Goal: Task Accomplishment & Management: Use online tool/utility

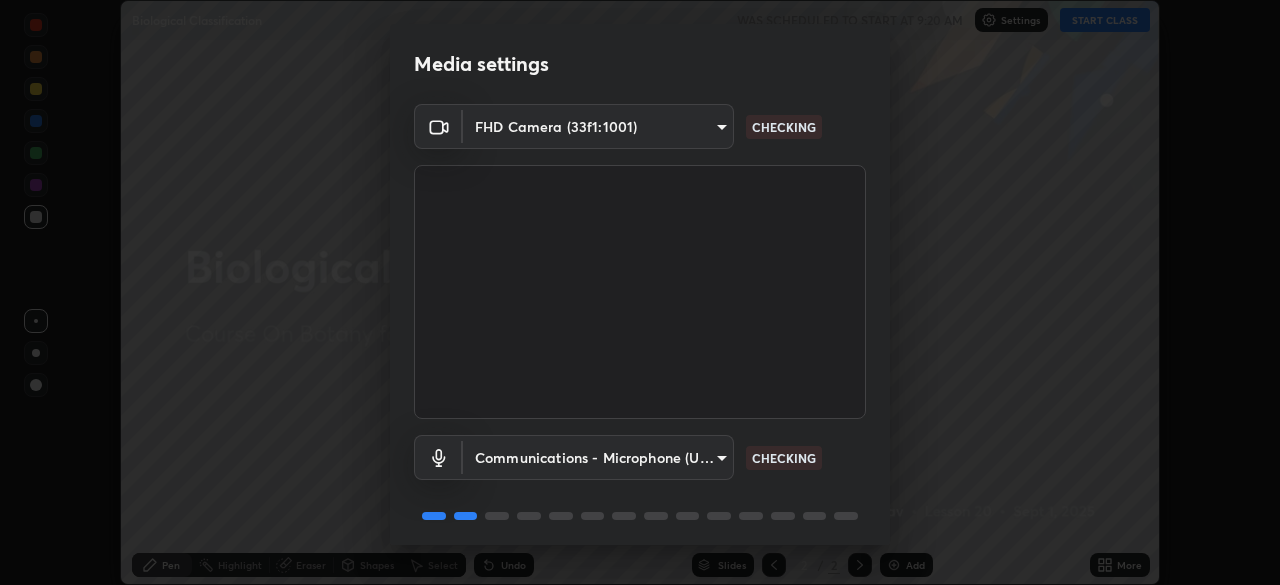
scroll to position [71, 0]
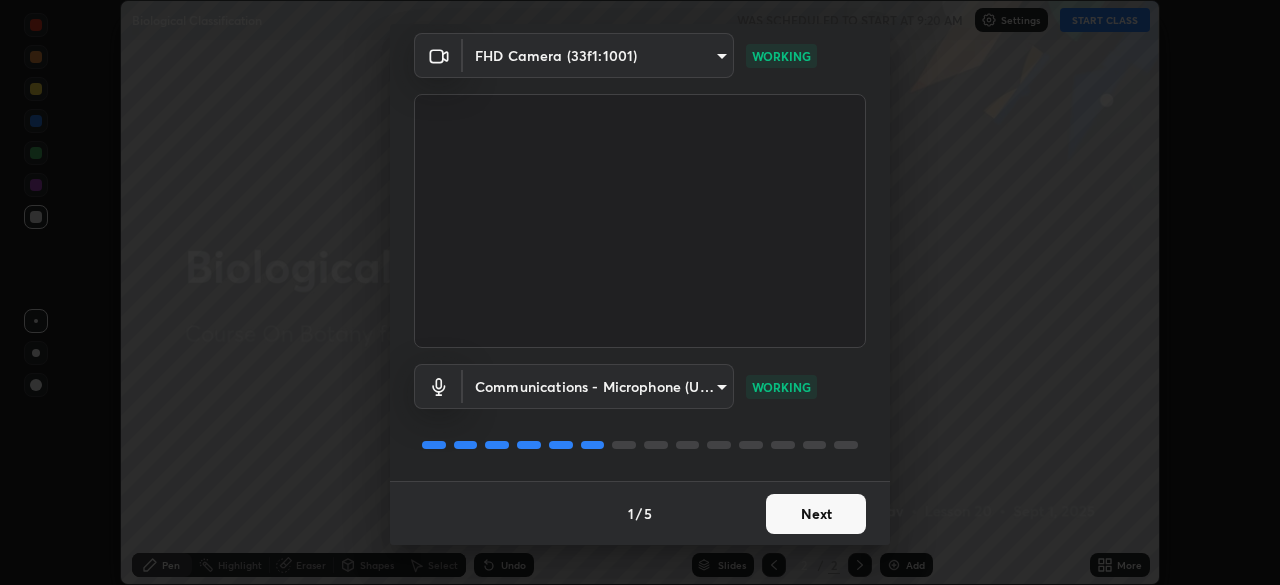
click at [817, 520] on button "Next" at bounding box center [816, 514] width 100 height 40
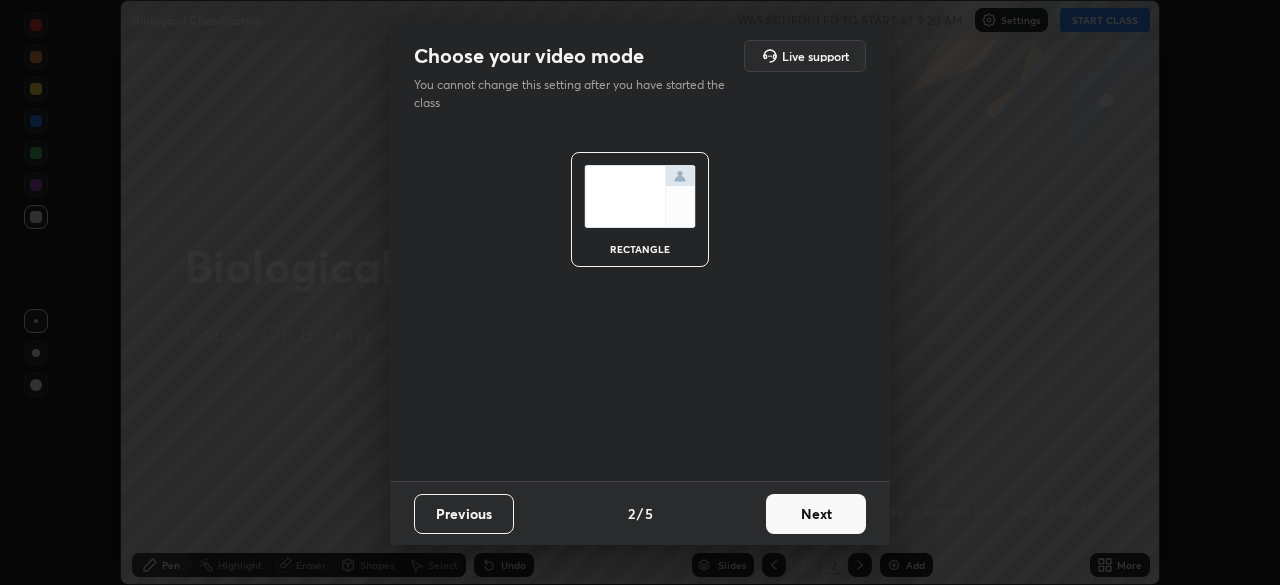
scroll to position [0, 0]
click at [833, 514] on button "Next" at bounding box center [816, 514] width 100 height 40
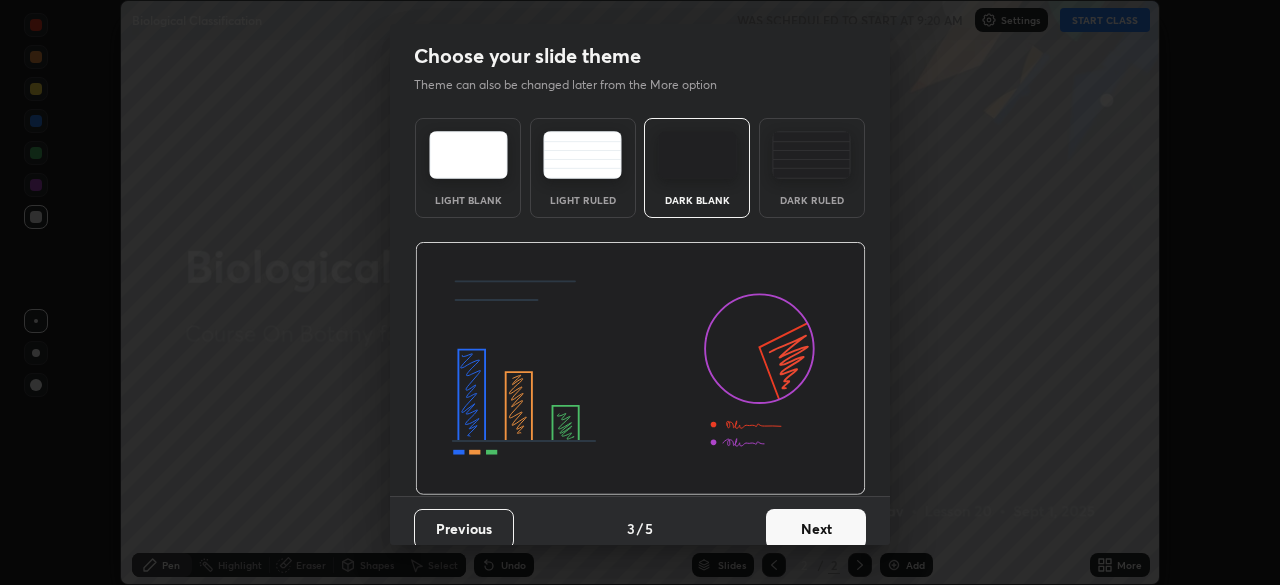
click at [827, 534] on button "Next" at bounding box center [816, 529] width 100 height 40
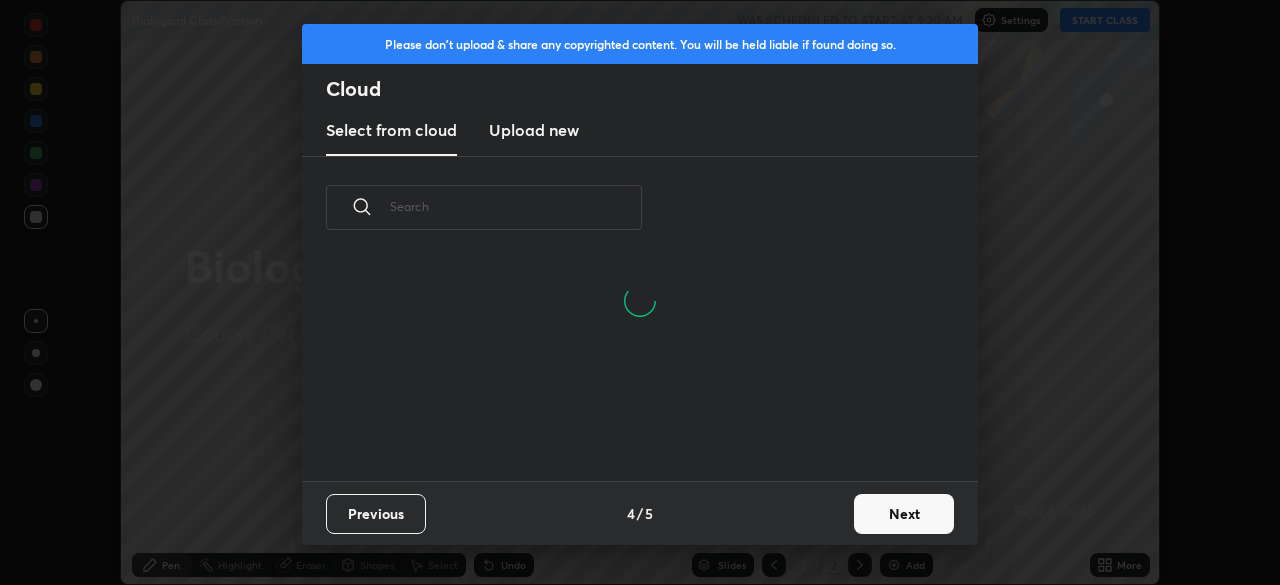
click at [898, 520] on button "Next" at bounding box center [904, 514] width 100 height 40
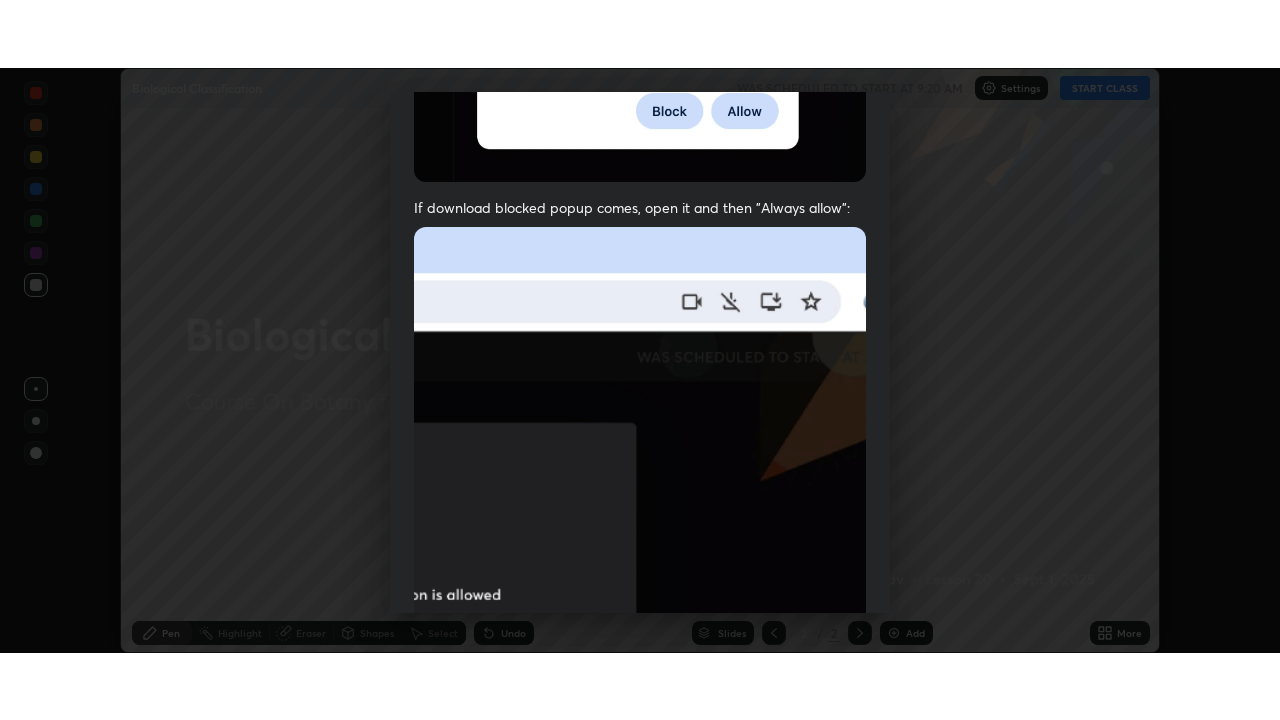
scroll to position [479, 0]
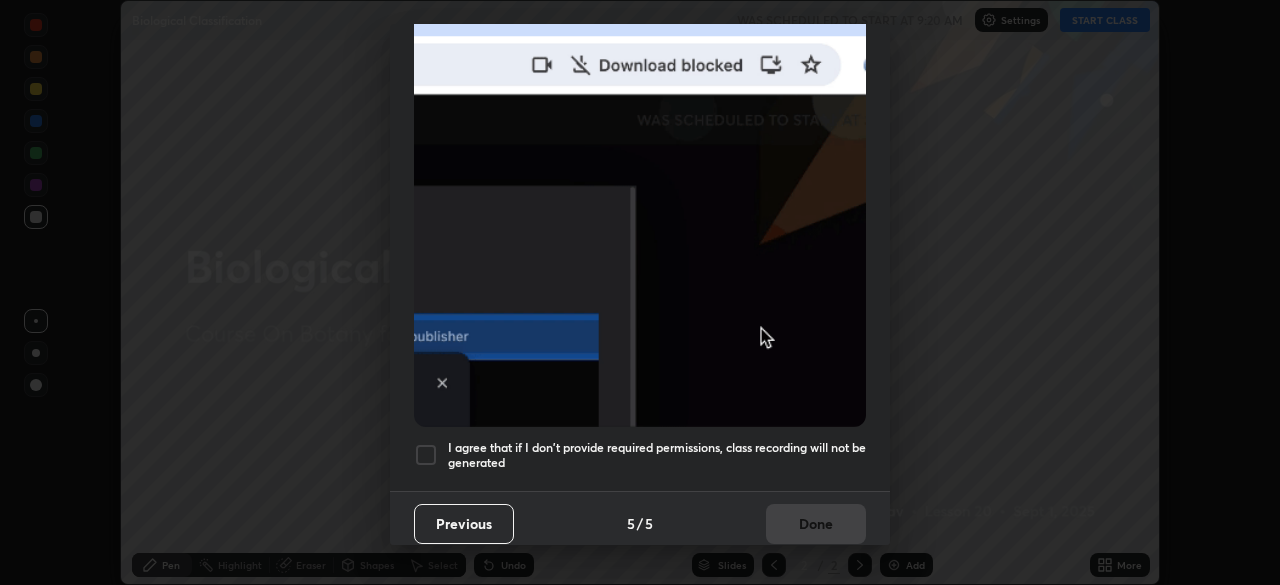
click at [429, 443] on div at bounding box center [426, 455] width 24 height 24
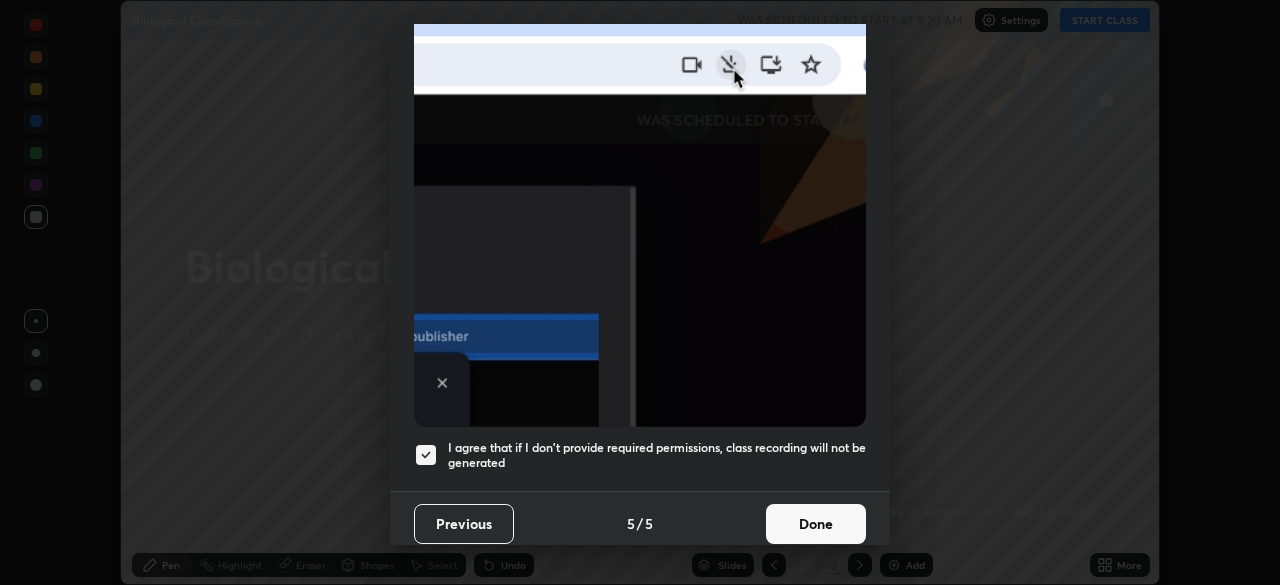
click at [800, 523] on button "Done" at bounding box center [816, 524] width 100 height 40
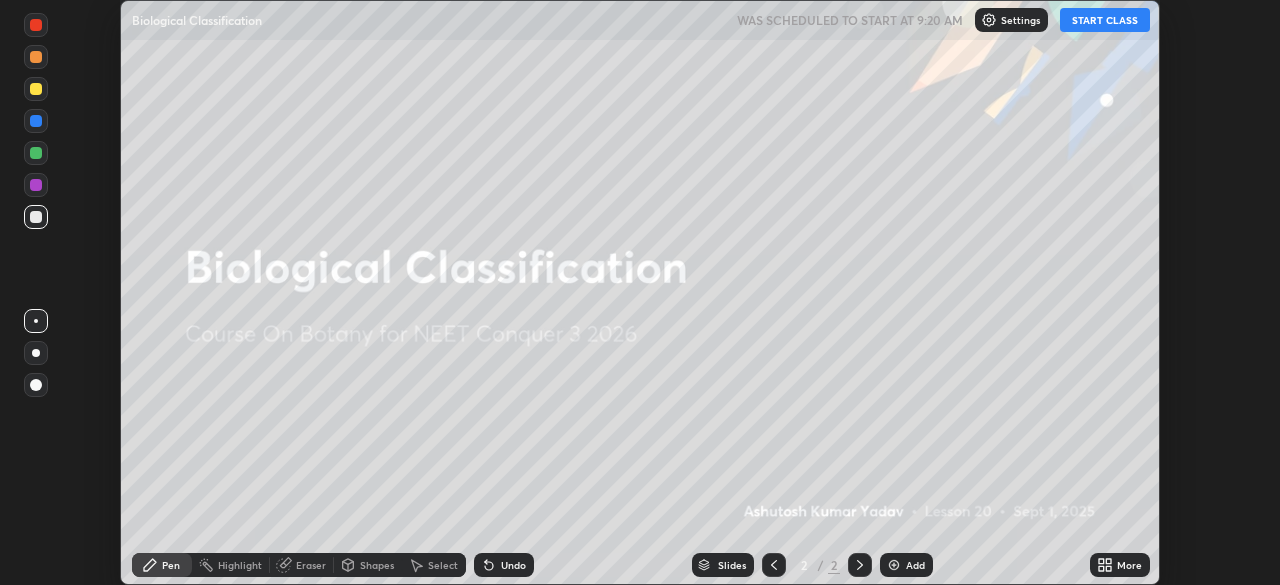
click at [906, 560] on div "Add" at bounding box center [915, 565] width 19 height 10
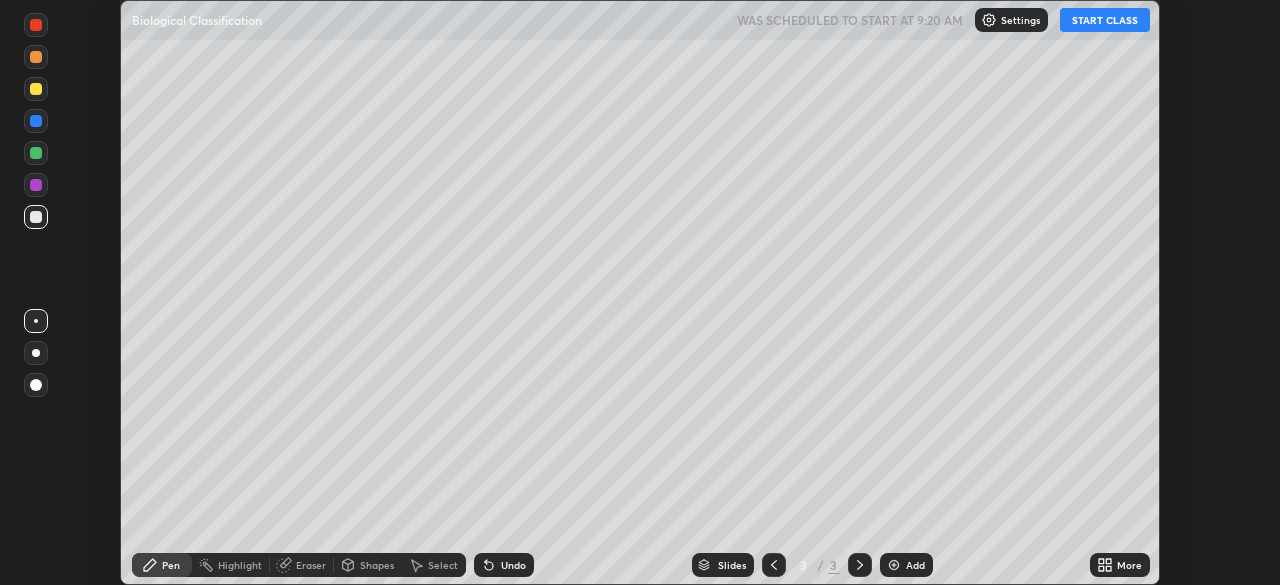
click at [1120, 566] on div "More" at bounding box center [1129, 565] width 25 height 10
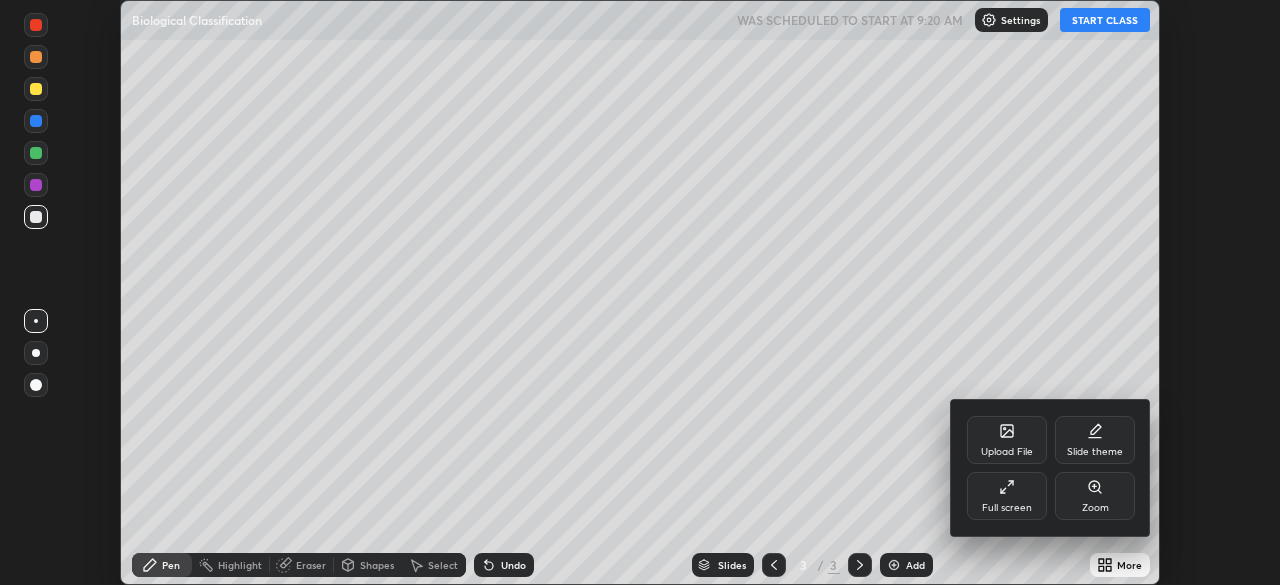
click at [1018, 492] on div "Full screen" at bounding box center [1007, 496] width 80 height 48
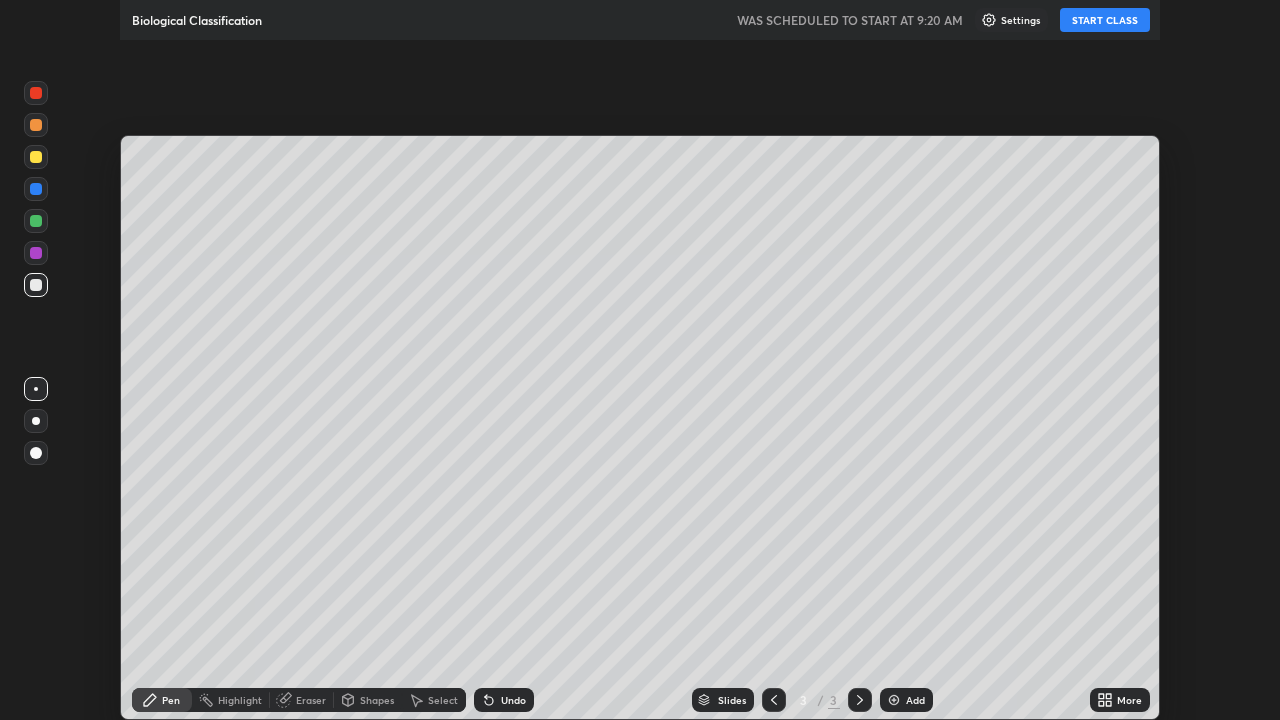
scroll to position [720, 1280]
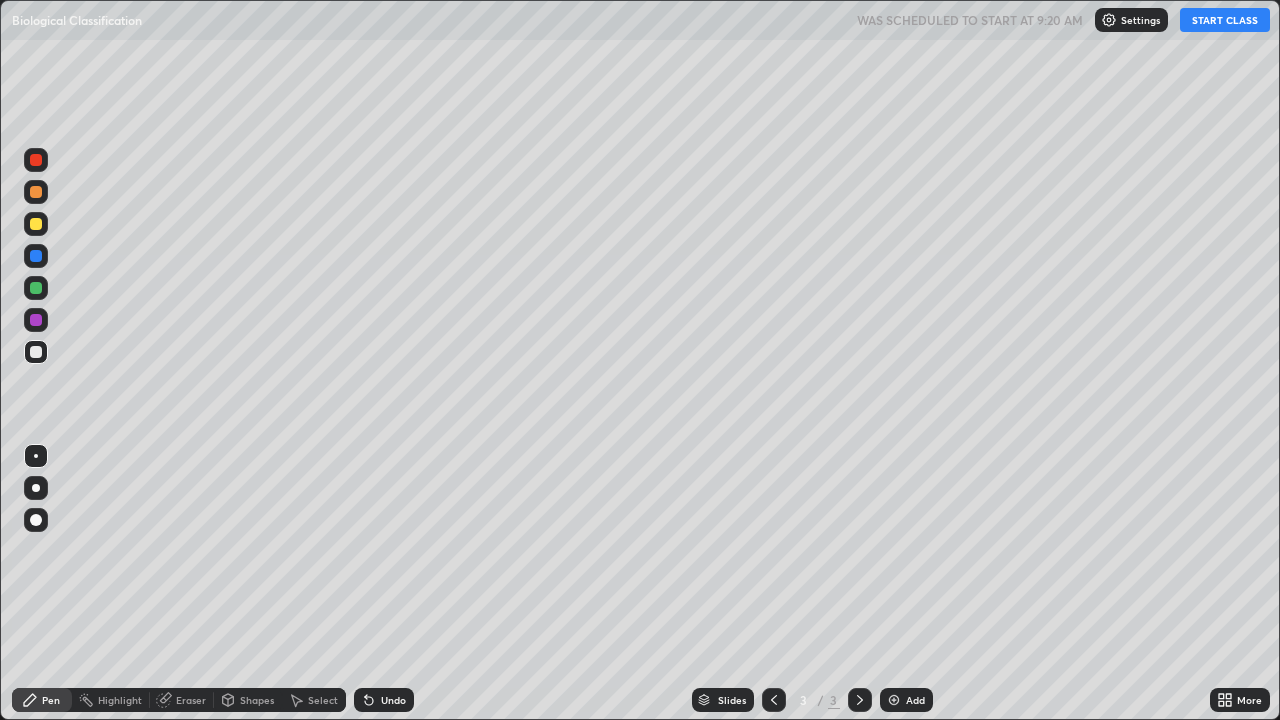
click at [1215, 23] on button "START CLASS" at bounding box center [1225, 20] width 90 height 24
click at [36, 517] on div at bounding box center [36, 520] width 12 height 12
click at [43, 584] on div "Pen" at bounding box center [51, 700] width 18 height 10
click at [39, 226] on div at bounding box center [36, 224] width 12 height 12
click at [257, 584] on div "Shapes" at bounding box center [248, 700] width 68 height 24
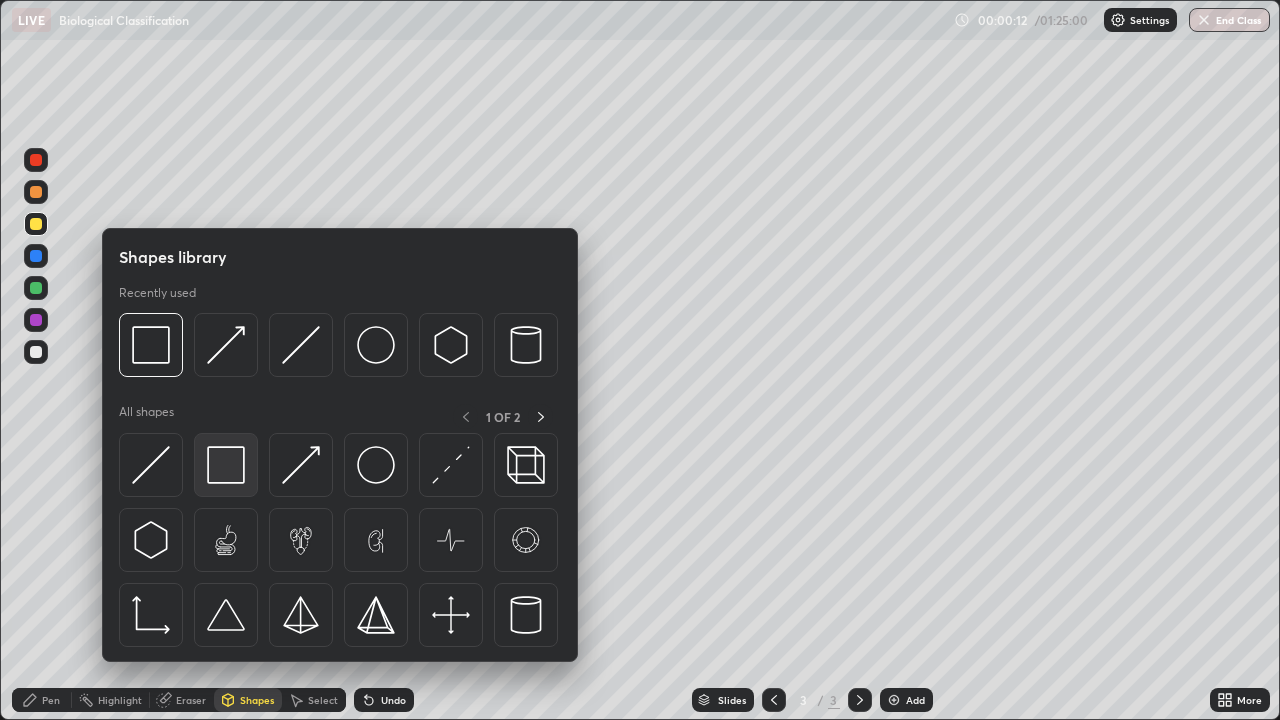
click at [232, 465] on img at bounding box center [226, 465] width 38 height 38
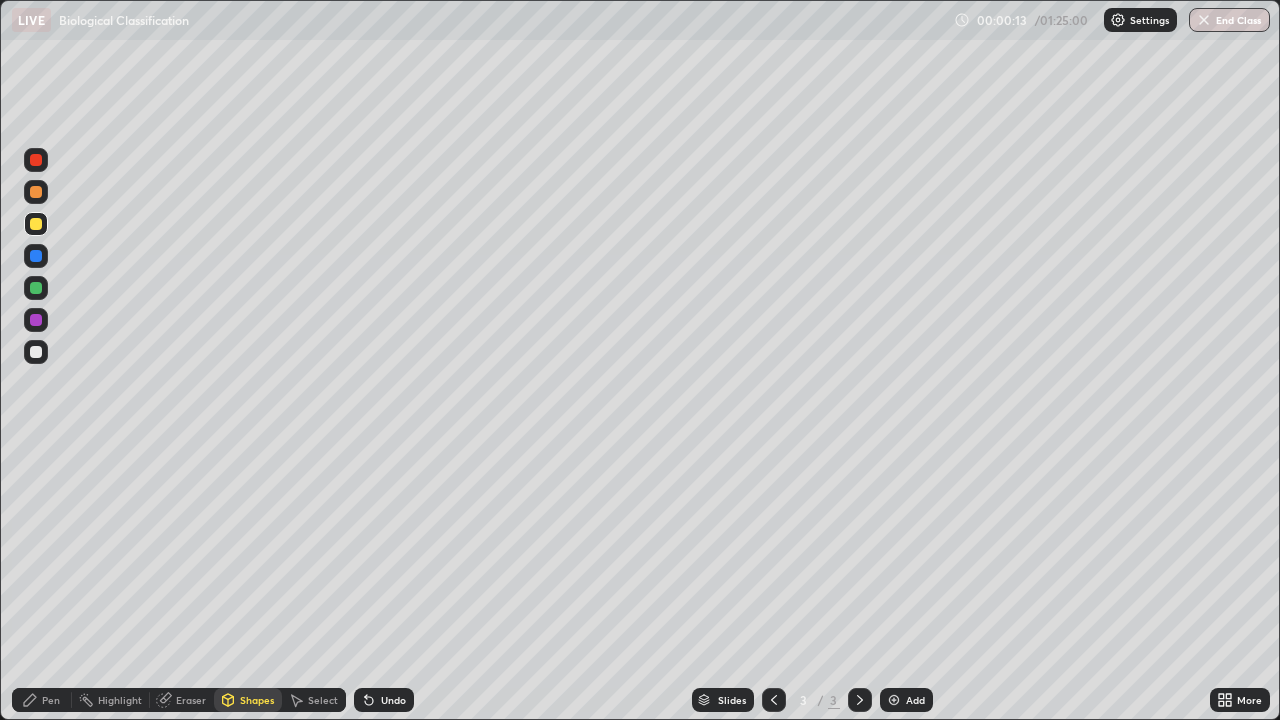
click at [44, 324] on div at bounding box center [36, 320] width 24 height 24
click at [44, 584] on div "Pen" at bounding box center [51, 700] width 18 height 10
click at [36, 353] on div at bounding box center [36, 352] width 12 height 12
click at [36, 194] on div at bounding box center [36, 192] width 12 height 12
click at [57, 584] on div "Pen" at bounding box center [42, 700] width 60 height 24
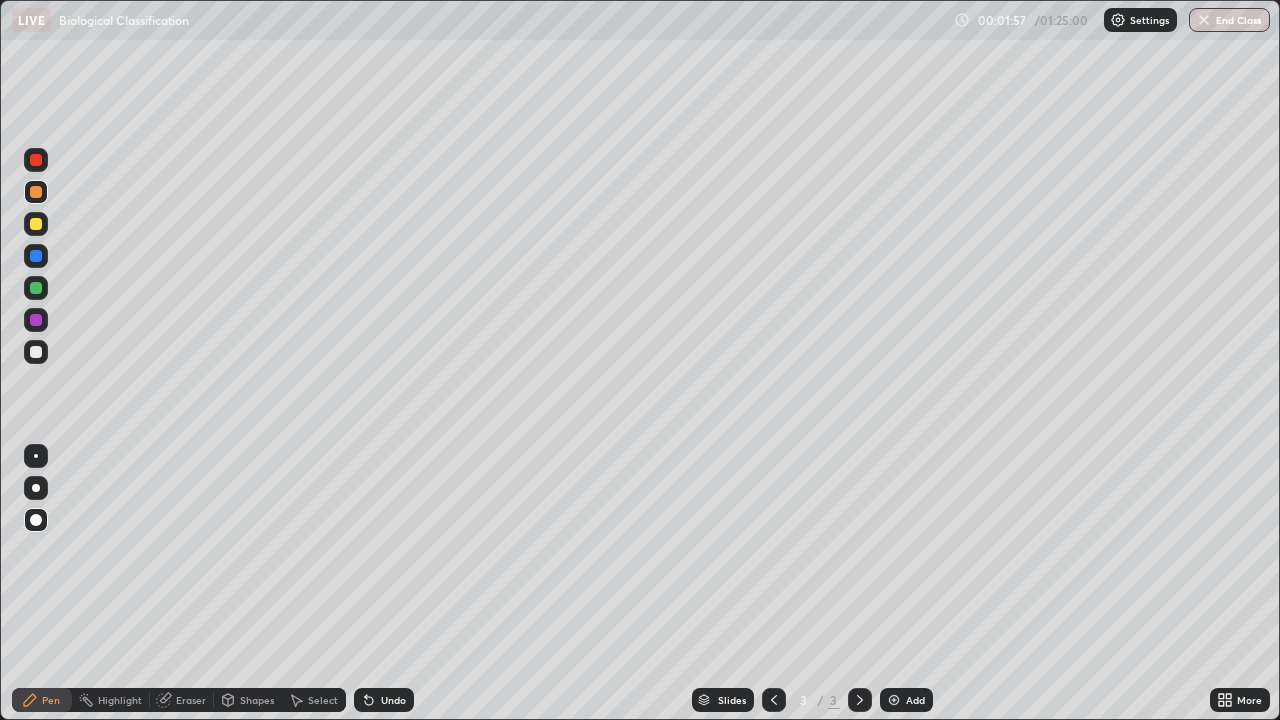
click at [37, 352] on div at bounding box center [36, 352] width 12 height 12
click at [895, 584] on img at bounding box center [894, 700] width 16 height 16
click at [39, 225] on div at bounding box center [36, 224] width 12 height 12
click at [38, 346] on div at bounding box center [36, 352] width 12 height 12
click at [36, 223] on div at bounding box center [36, 224] width 12 height 12
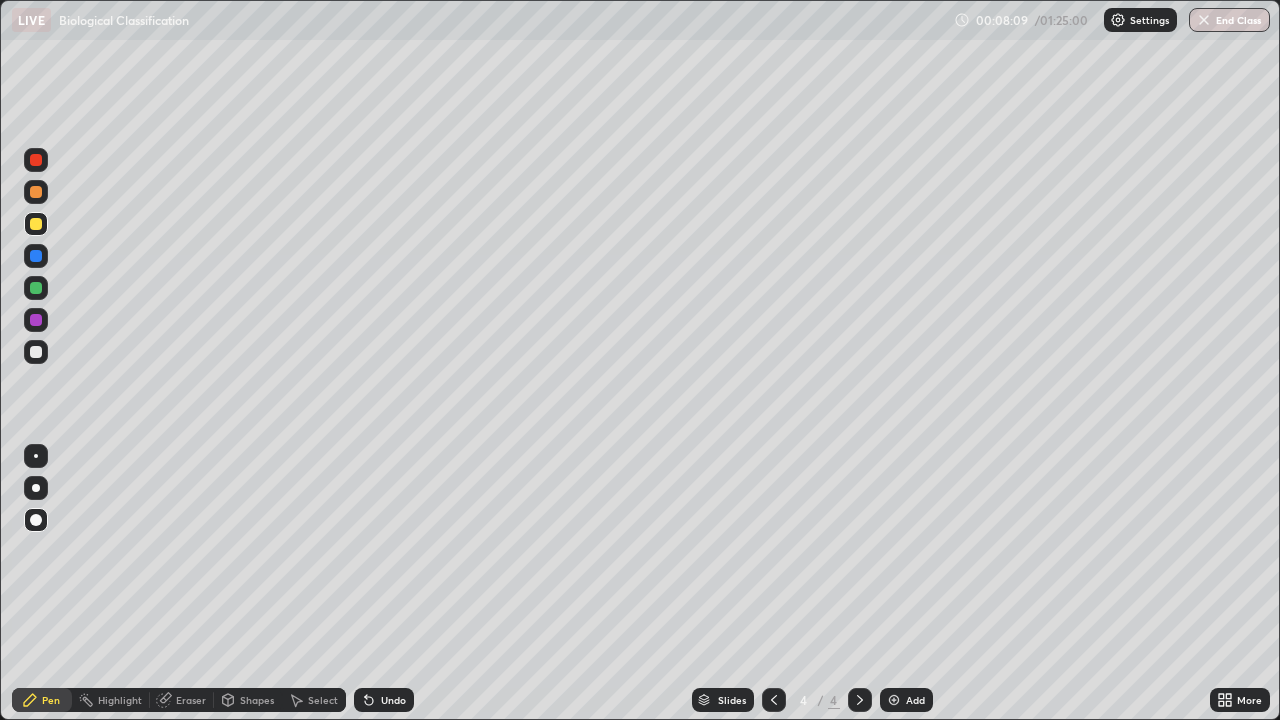
click at [36, 321] on div at bounding box center [36, 320] width 12 height 12
click at [36, 488] on div at bounding box center [36, 488] width 8 height 8
click at [384, 584] on div "Undo" at bounding box center [393, 700] width 25 height 10
click at [41, 254] on div at bounding box center [36, 256] width 12 height 12
click at [37, 192] on div at bounding box center [36, 192] width 12 height 12
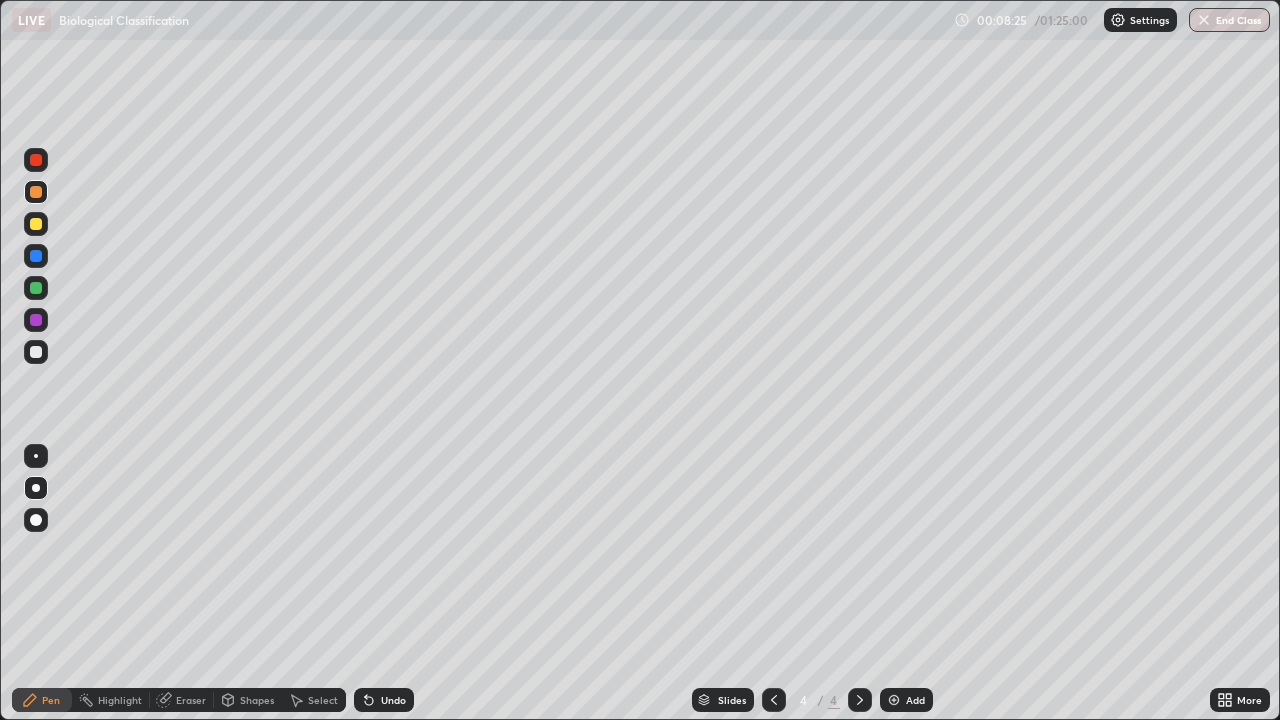
click at [37, 519] on div at bounding box center [36, 520] width 12 height 12
click at [36, 525] on div at bounding box center [36, 520] width 12 height 12
click at [38, 257] on div at bounding box center [36, 256] width 12 height 12
click at [37, 224] on div at bounding box center [36, 224] width 12 height 12
click at [36, 289] on div at bounding box center [36, 288] width 12 height 12
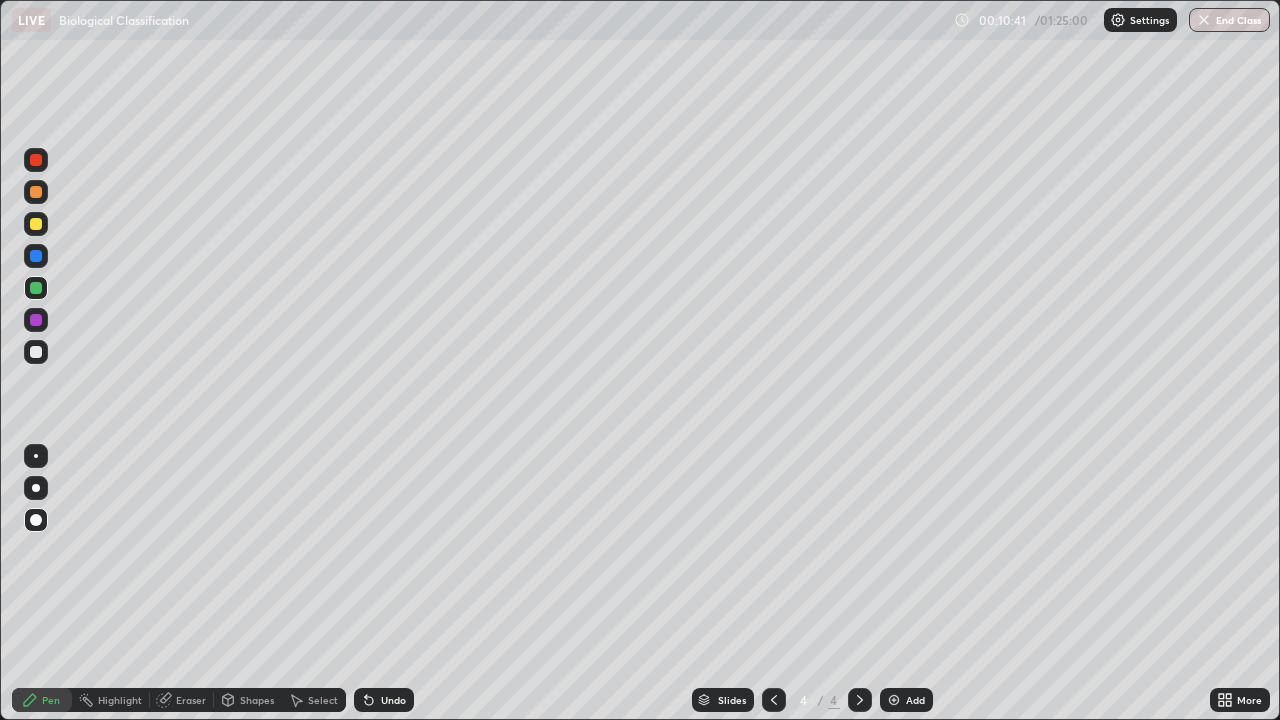
click at [35, 350] on div at bounding box center [36, 352] width 12 height 12
click at [35, 584] on icon at bounding box center [30, 700] width 16 height 16
click at [408, 584] on div "Undo" at bounding box center [384, 700] width 60 height 24
click at [405, 584] on div "Undo" at bounding box center [384, 700] width 60 height 24
click at [397, 584] on div "Undo" at bounding box center [384, 700] width 60 height 24
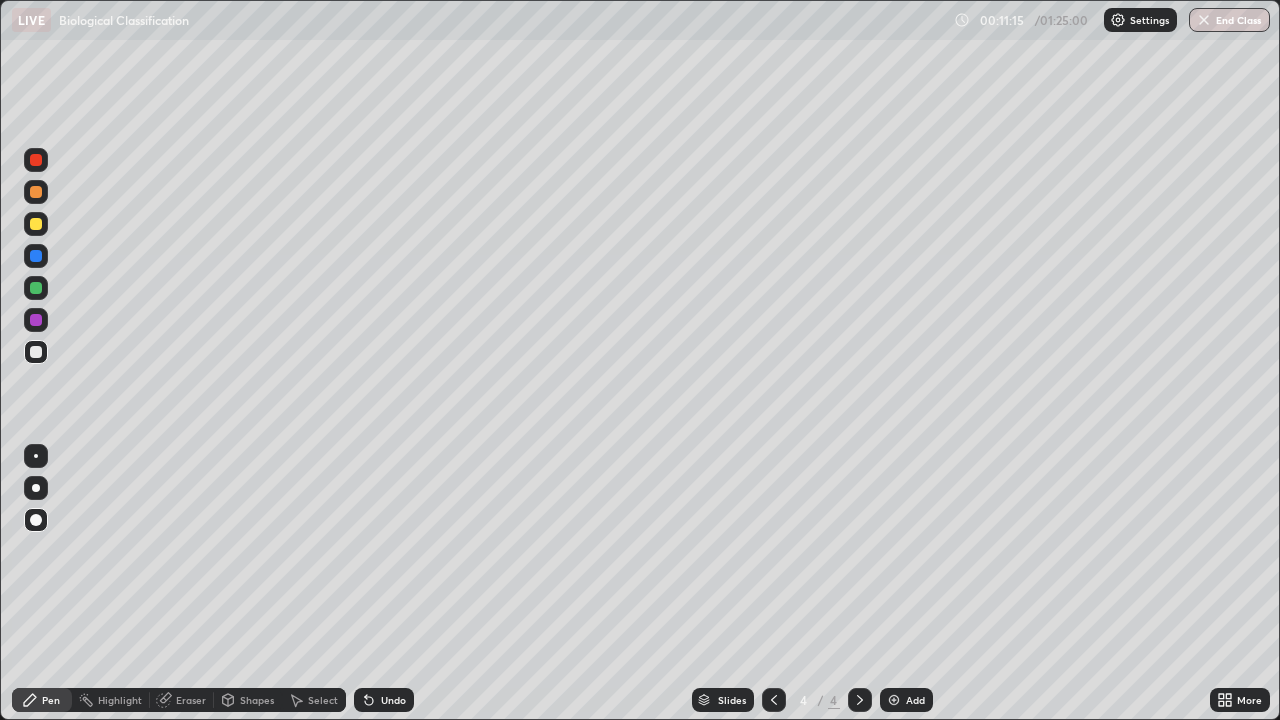
click at [46, 227] on div at bounding box center [36, 224] width 24 height 24
click at [396, 584] on div "Undo" at bounding box center [393, 700] width 25 height 10
click at [38, 287] on div at bounding box center [36, 288] width 12 height 12
click at [36, 353] on div at bounding box center [36, 352] width 12 height 12
click at [41, 226] on div at bounding box center [36, 224] width 12 height 12
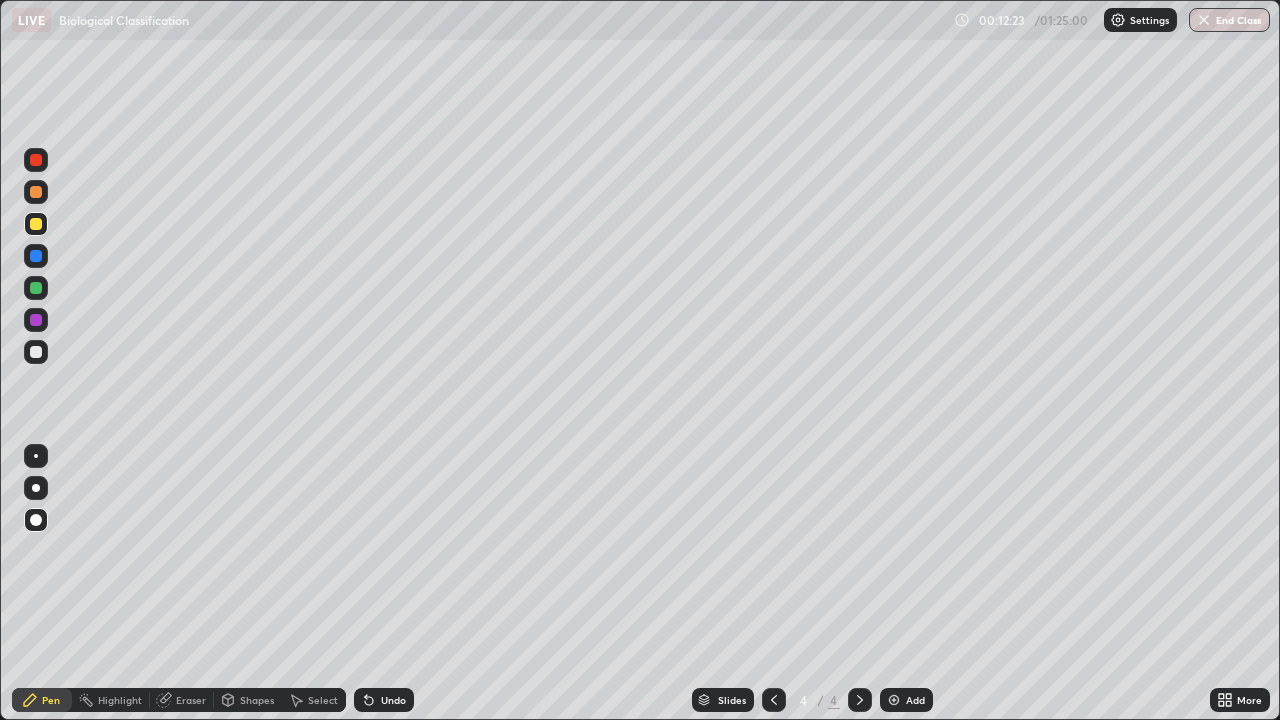
click at [35, 167] on div at bounding box center [36, 160] width 24 height 24
click at [37, 352] on div at bounding box center [36, 352] width 12 height 12
click at [34, 520] on div at bounding box center [36, 520] width 12 height 12
click at [41, 584] on div "Pen" at bounding box center [42, 700] width 60 height 24
click at [397, 584] on div "Undo" at bounding box center [393, 700] width 25 height 10
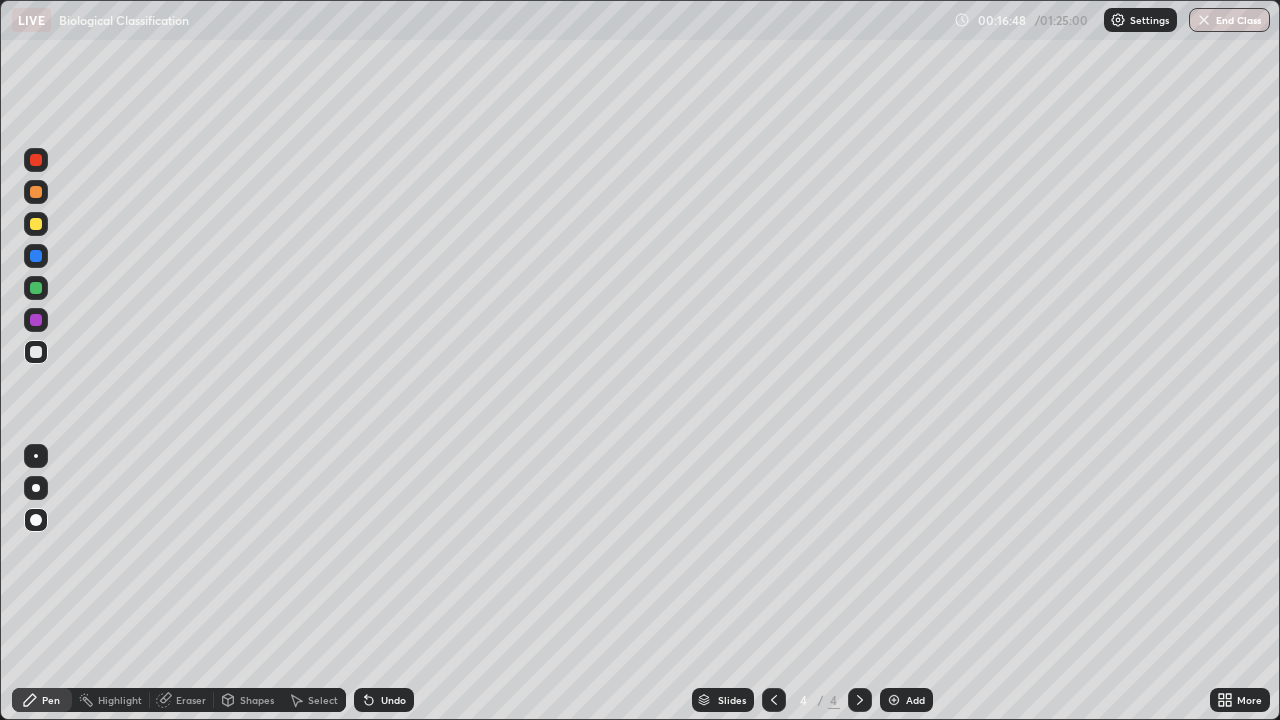
click at [906, 584] on div "Add" at bounding box center [915, 700] width 19 height 10
click at [30, 220] on div at bounding box center [36, 224] width 12 height 12
click at [43, 584] on div "Pen" at bounding box center [42, 700] width 60 height 24
click at [40, 354] on div at bounding box center [36, 352] width 12 height 12
click at [35, 229] on div at bounding box center [36, 224] width 12 height 12
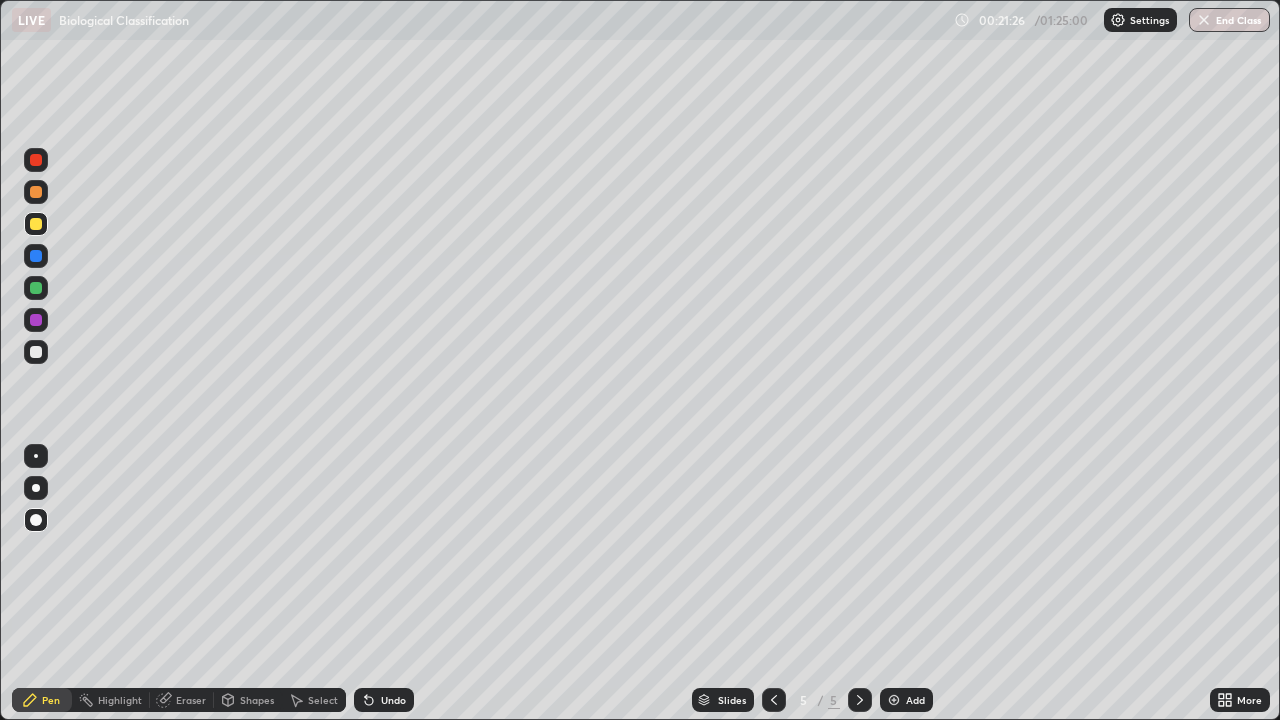
click at [377, 584] on div "Undo" at bounding box center [384, 700] width 60 height 24
click at [0, 584] on div "Setting up your live class" at bounding box center [640, 360] width 1280 height 720
click at [909, 584] on div "Add" at bounding box center [915, 700] width 19 height 10
click at [772, 584] on icon at bounding box center [774, 700] width 16 height 16
click at [859, 584] on icon at bounding box center [860, 700] width 16 height 16
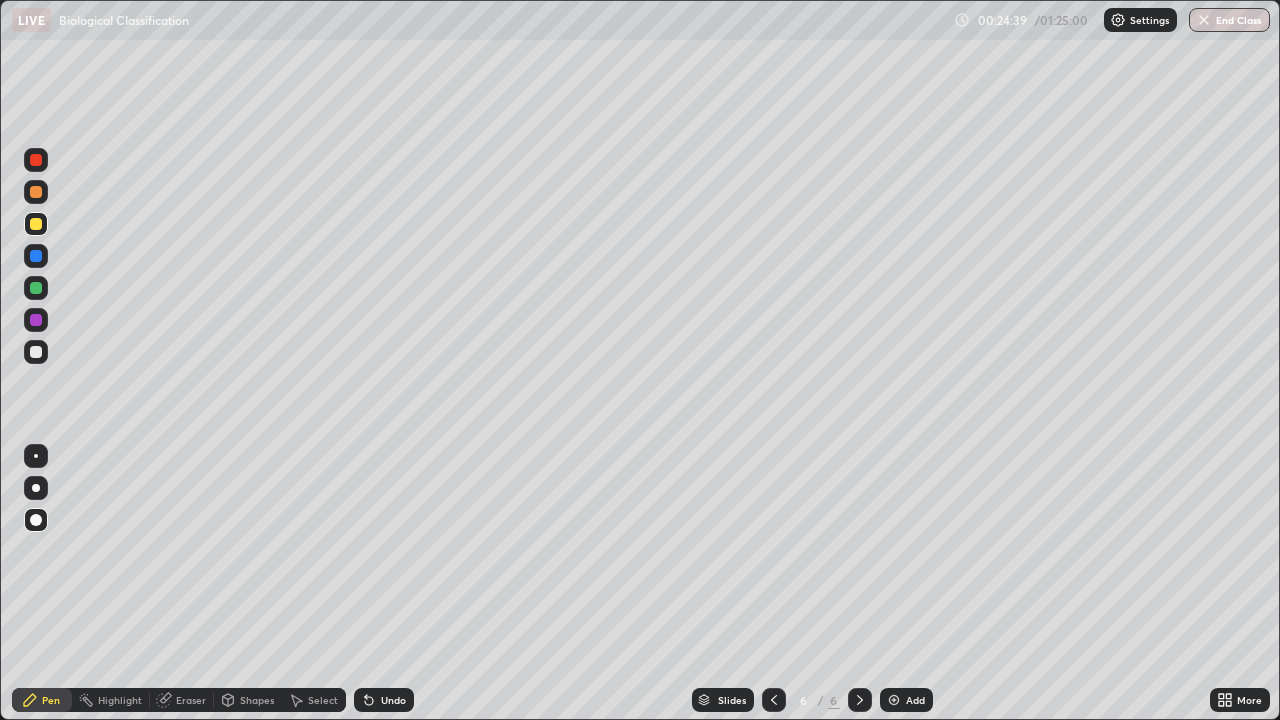
click at [36, 199] on div at bounding box center [36, 192] width 24 height 24
click at [39, 321] on div at bounding box center [36, 320] width 12 height 12
click at [379, 584] on div "Undo" at bounding box center [384, 700] width 60 height 24
click at [376, 584] on div "Undo" at bounding box center [384, 700] width 60 height 24
click at [375, 584] on div "Undo" at bounding box center [384, 700] width 60 height 24
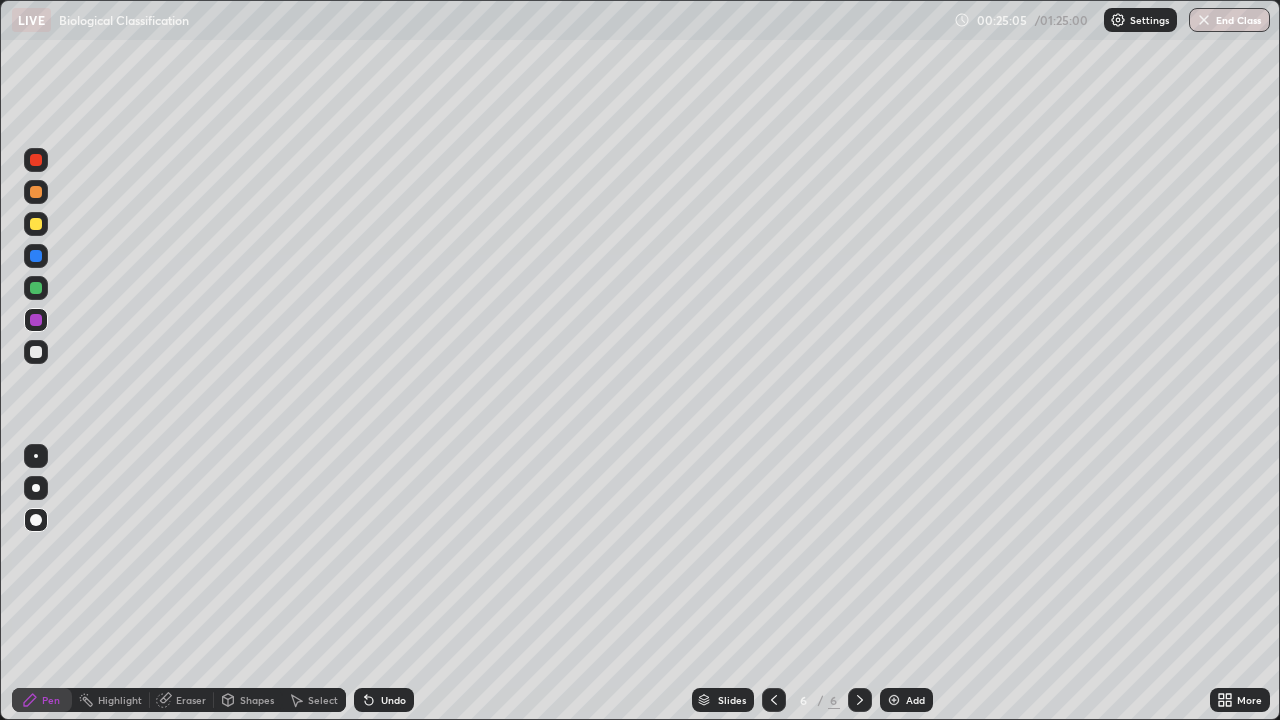
click at [374, 584] on icon at bounding box center [369, 700] width 16 height 16
click at [36, 353] on div at bounding box center [36, 352] width 12 height 12
click at [35, 360] on div at bounding box center [36, 352] width 24 height 24
click at [38, 229] on div at bounding box center [36, 224] width 12 height 12
click at [36, 488] on div at bounding box center [36, 488] width 8 height 8
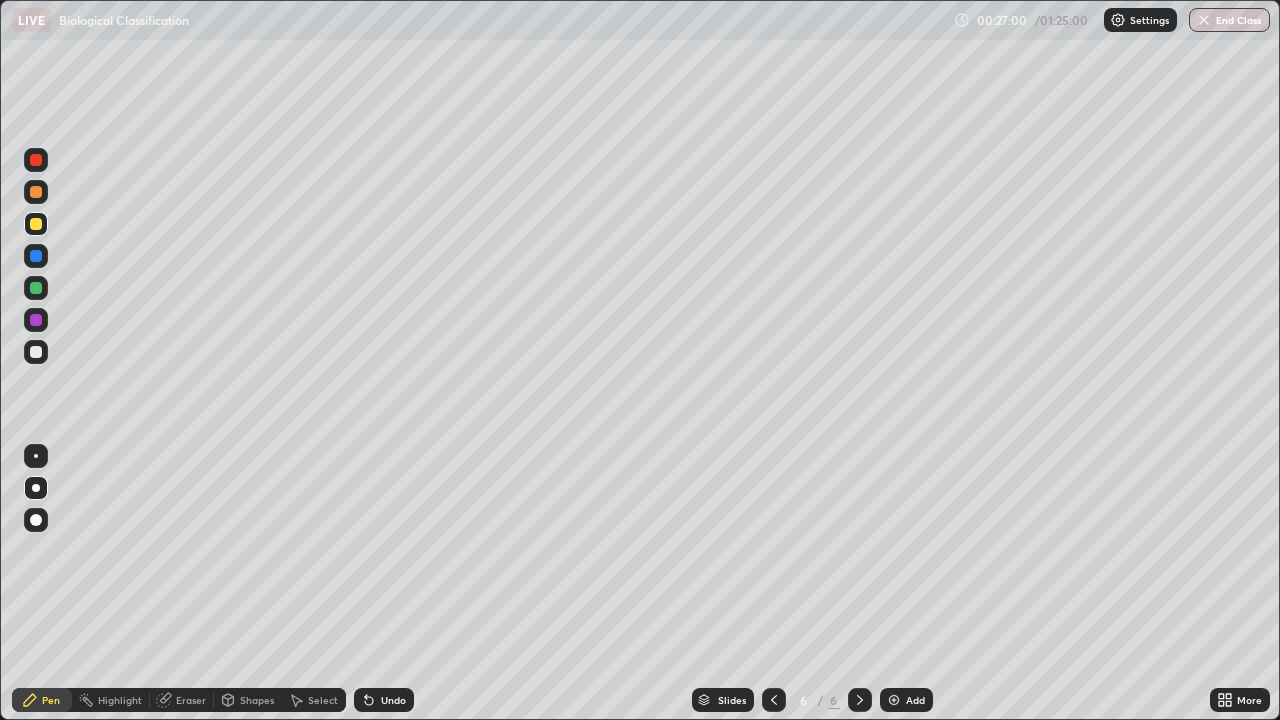
click at [37, 324] on div at bounding box center [36, 320] width 12 height 12
click at [36, 289] on div at bounding box center [36, 288] width 12 height 12
click at [39, 510] on div at bounding box center [36, 520] width 24 height 24
click at [38, 197] on div at bounding box center [36, 192] width 12 height 12
click at [38, 290] on div at bounding box center [36, 288] width 12 height 12
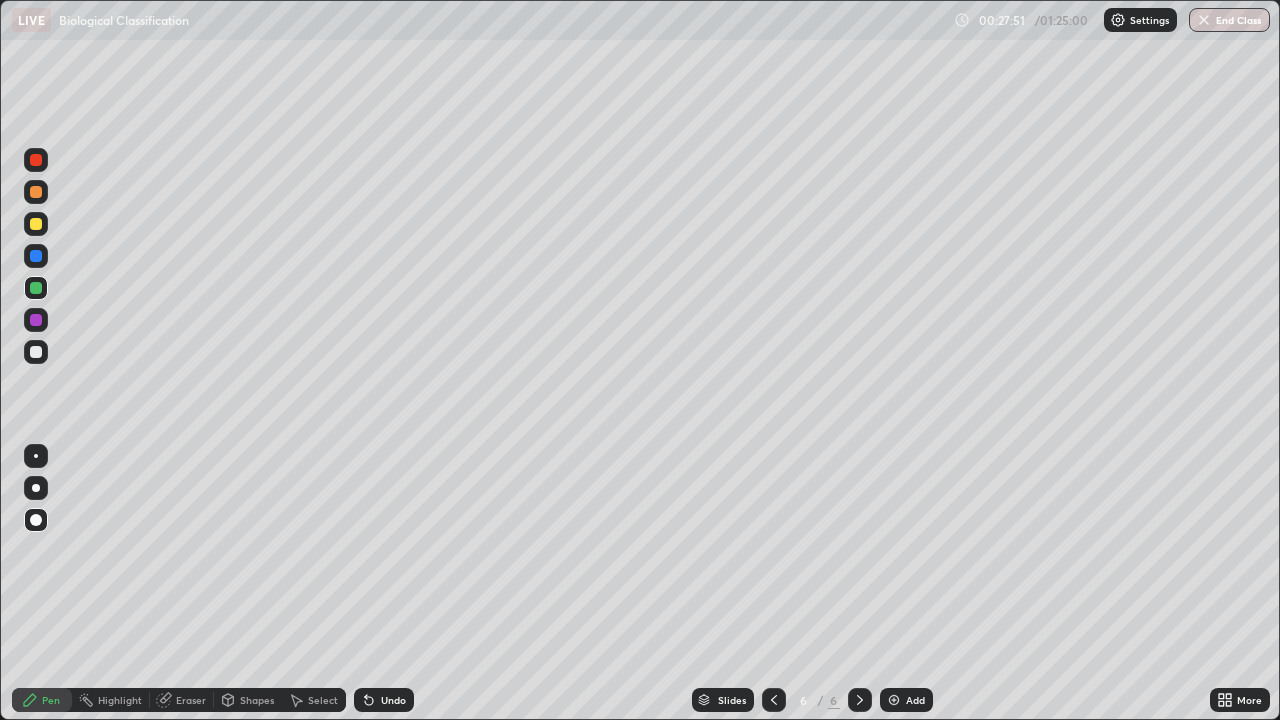
click at [36, 259] on div at bounding box center [36, 256] width 12 height 12
click at [40, 355] on div at bounding box center [36, 352] width 12 height 12
click at [36, 231] on div at bounding box center [36, 224] width 24 height 24
click at [36, 488] on div at bounding box center [36, 488] width 8 height 8
click at [37, 323] on div at bounding box center [36, 320] width 12 height 12
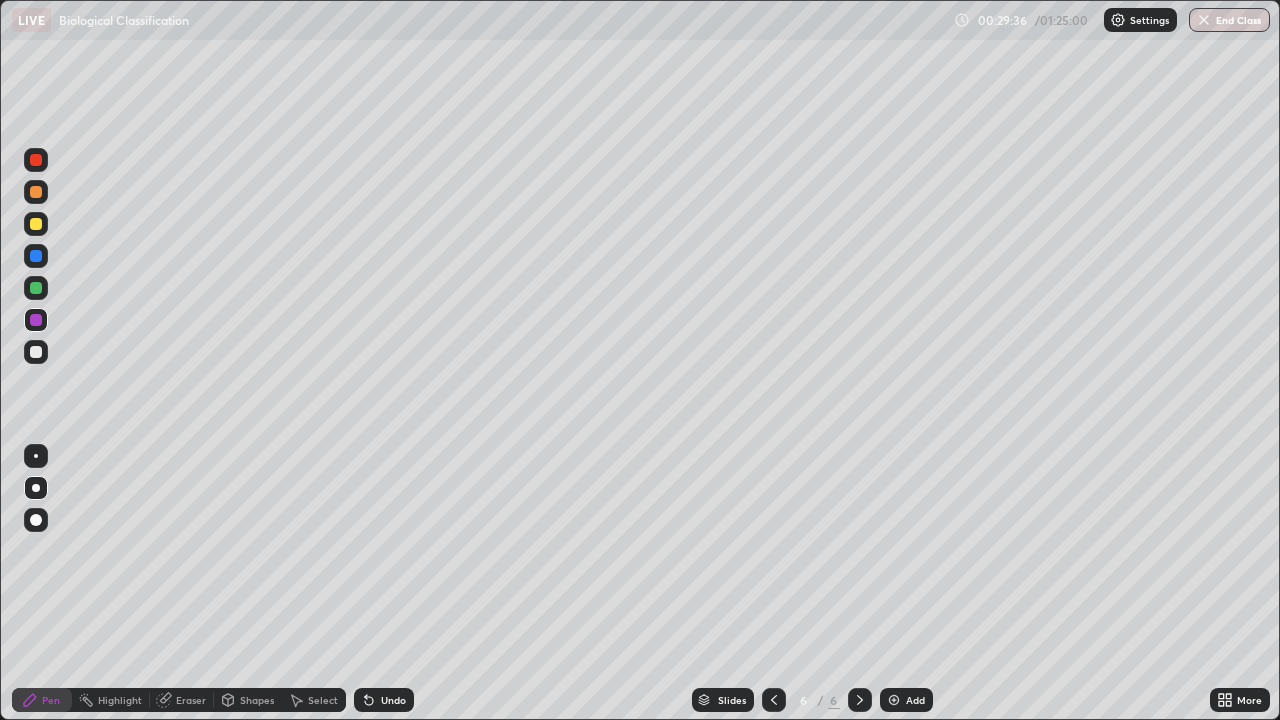
click at [249, 584] on div "Shapes" at bounding box center [257, 700] width 34 height 10
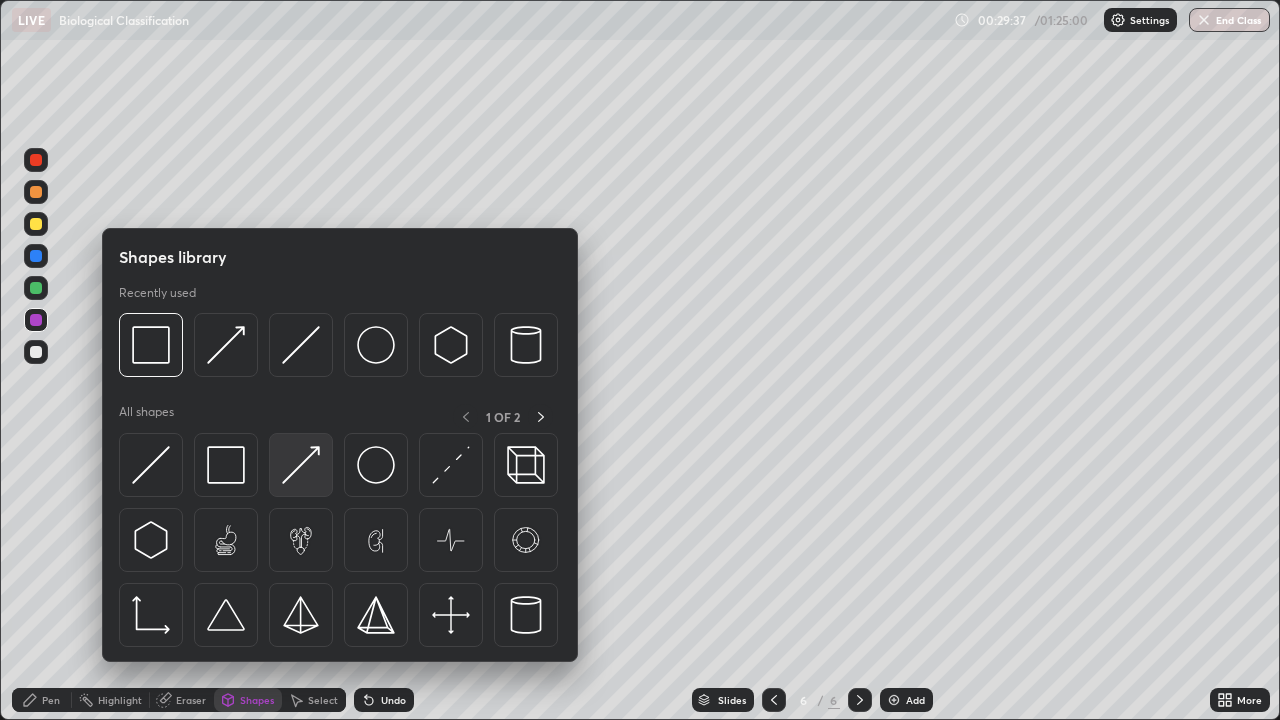
click at [304, 468] on img at bounding box center [301, 465] width 38 height 38
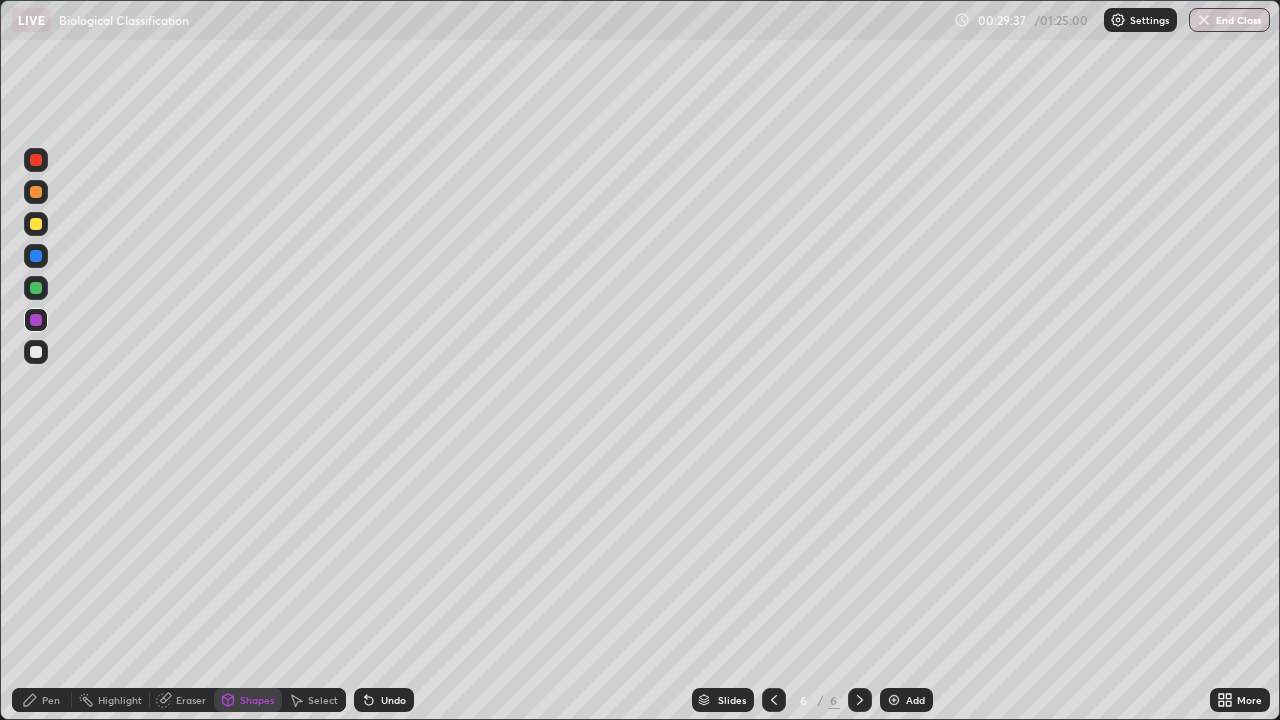
click at [37, 352] on div at bounding box center [36, 352] width 12 height 12
click at [43, 584] on div "Pen" at bounding box center [42, 700] width 60 height 24
click at [39, 225] on div at bounding box center [36, 224] width 12 height 12
click at [38, 522] on div at bounding box center [36, 520] width 12 height 12
click at [35, 321] on div at bounding box center [36, 320] width 12 height 12
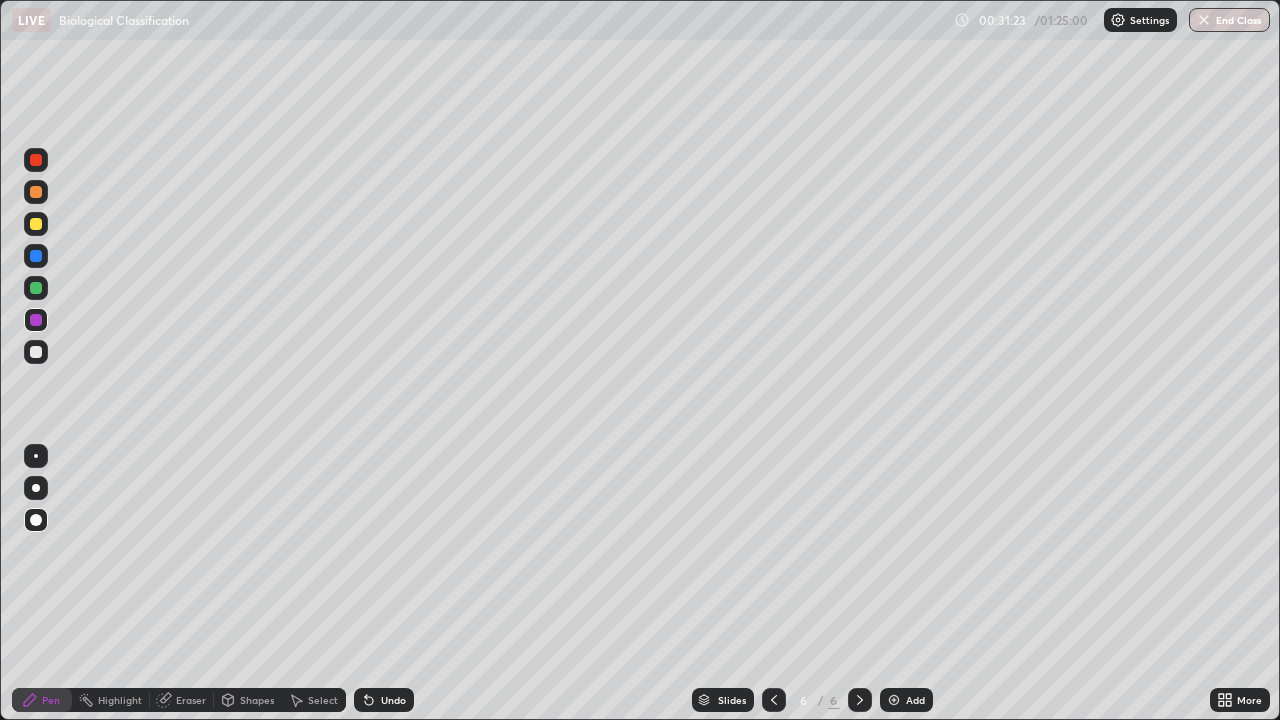
click at [36, 488] on div at bounding box center [36, 488] width 8 height 8
click at [901, 584] on div "Add" at bounding box center [906, 700] width 53 height 24
click at [36, 516] on div at bounding box center [36, 520] width 12 height 12
click at [37, 224] on div at bounding box center [36, 224] width 12 height 12
click at [34, 319] on div at bounding box center [36, 320] width 12 height 12
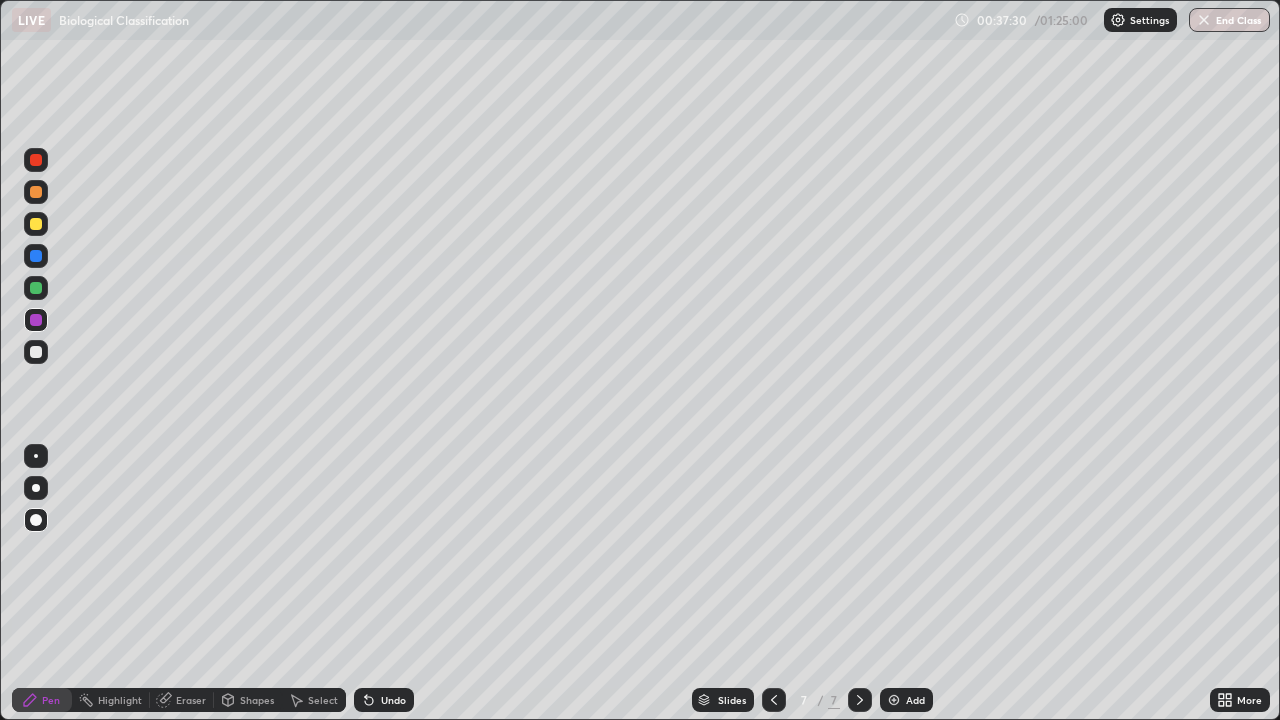
click at [379, 584] on div "Undo" at bounding box center [384, 700] width 60 height 24
click at [376, 584] on div "Undo" at bounding box center [384, 700] width 60 height 24
click at [36, 225] on div at bounding box center [36, 224] width 12 height 12
click at [44, 354] on div at bounding box center [36, 352] width 24 height 24
click at [908, 584] on div "Add" at bounding box center [915, 700] width 19 height 10
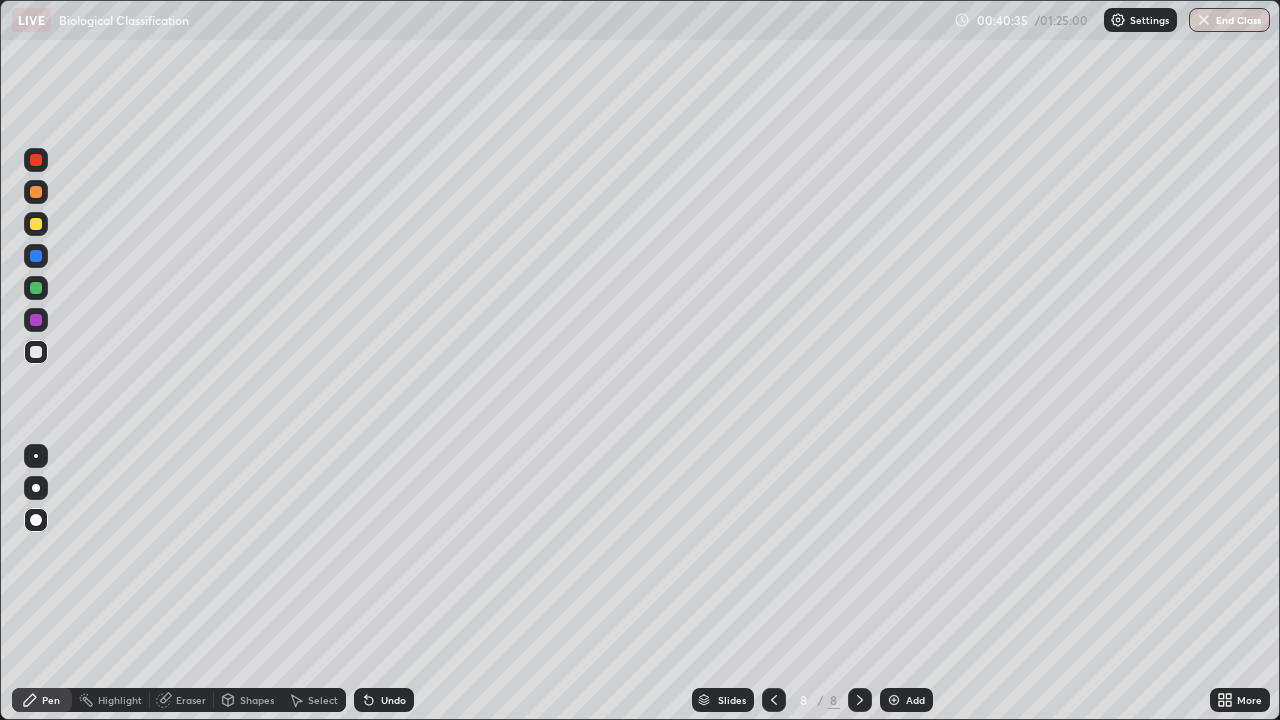
click at [38, 224] on div at bounding box center [36, 224] width 12 height 12
click at [38, 517] on div at bounding box center [36, 520] width 12 height 12
click at [252, 584] on div "Shapes" at bounding box center [257, 700] width 34 height 10
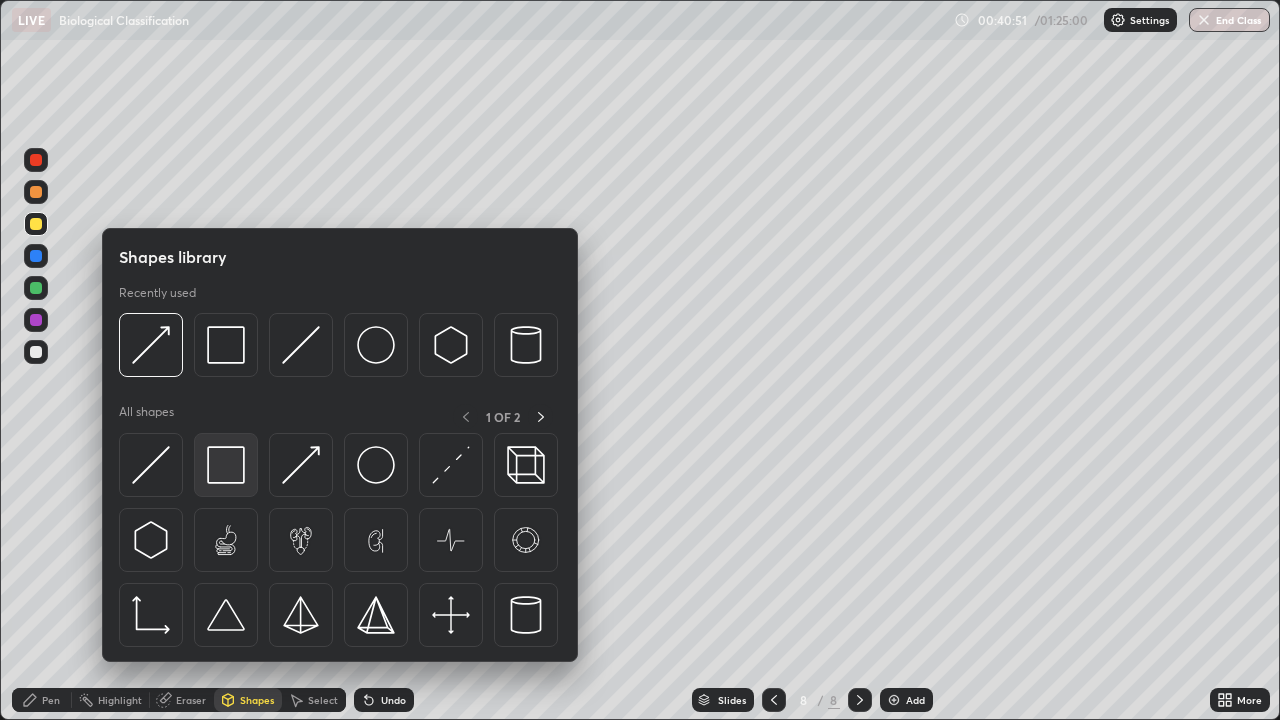
click at [231, 475] on img at bounding box center [226, 465] width 38 height 38
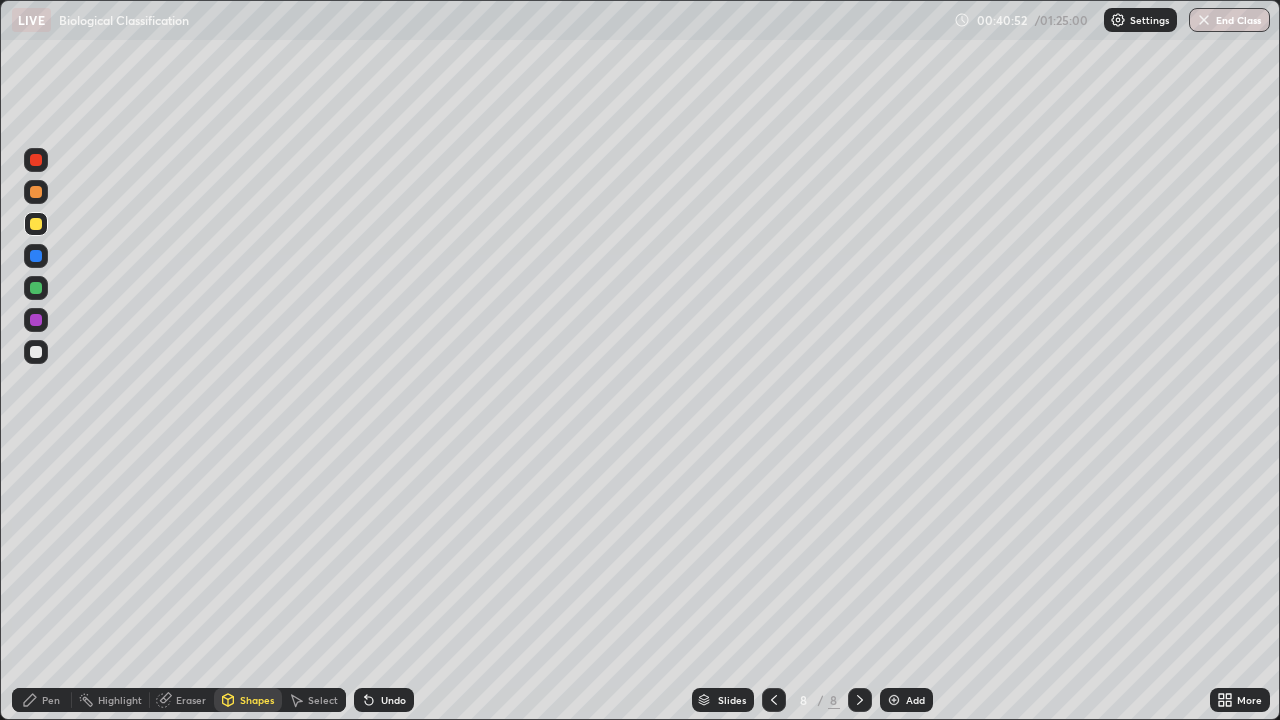
click at [38, 357] on div at bounding box center [36, 352] width 12 height 12
click at [45, 584] on div "Pen" at bounding box center [51, 700] width 18 height 10
click at [39, 227] on div at bounding box center [36, 224] width 12 height 12
click at [36, 355] on div at bounding box center [36, 352] width 12 height 12
click at [398, 584] on div "Undo" at bounding box center [384, 700] width 60 height 24
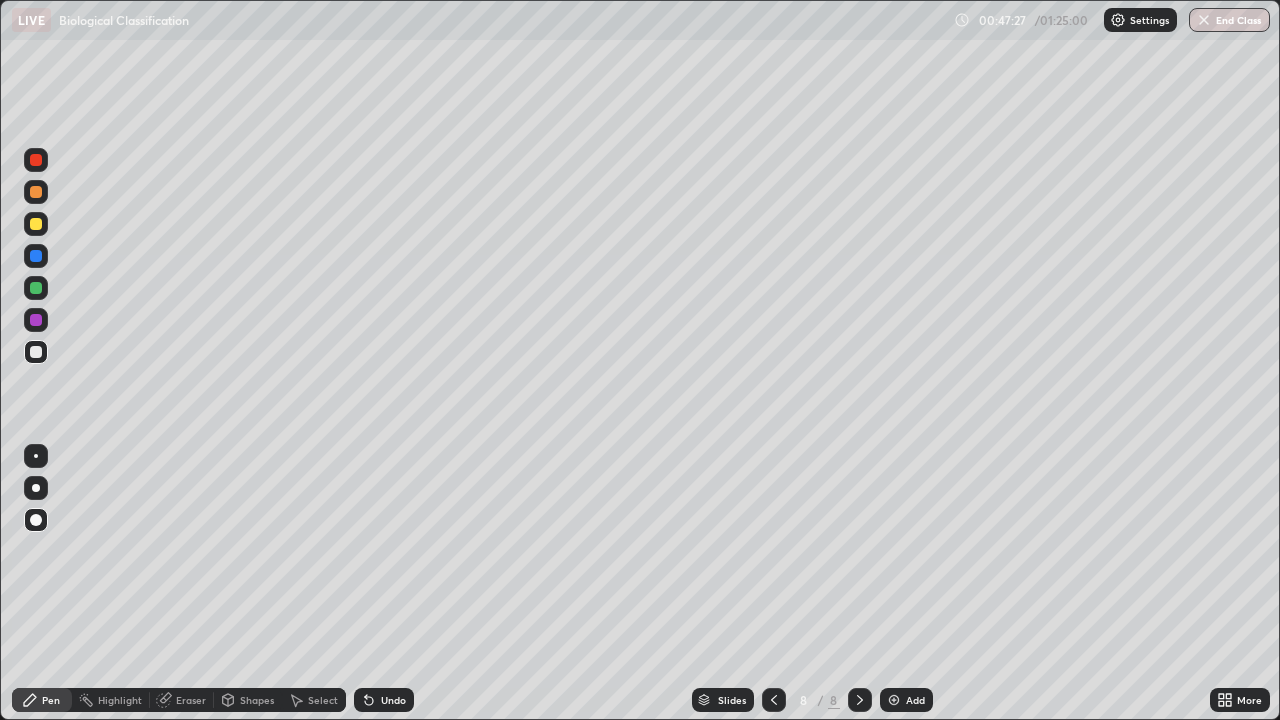
click at [0, 584] on div "Setting up your live class" at bounding box center [640, 360] width 1280 height 720
click at [903, 584] on div "Add" at bounding box center [906, 700] width 53 height 24
click at [37, 224] on div at bounding box center [36, 224] width 12 height 12
click at [38, 259] on div at bounding box center [36, 256] width 12 height 12
click at [37, 352] on div at bounding box center [36, 352] width 12 height 12
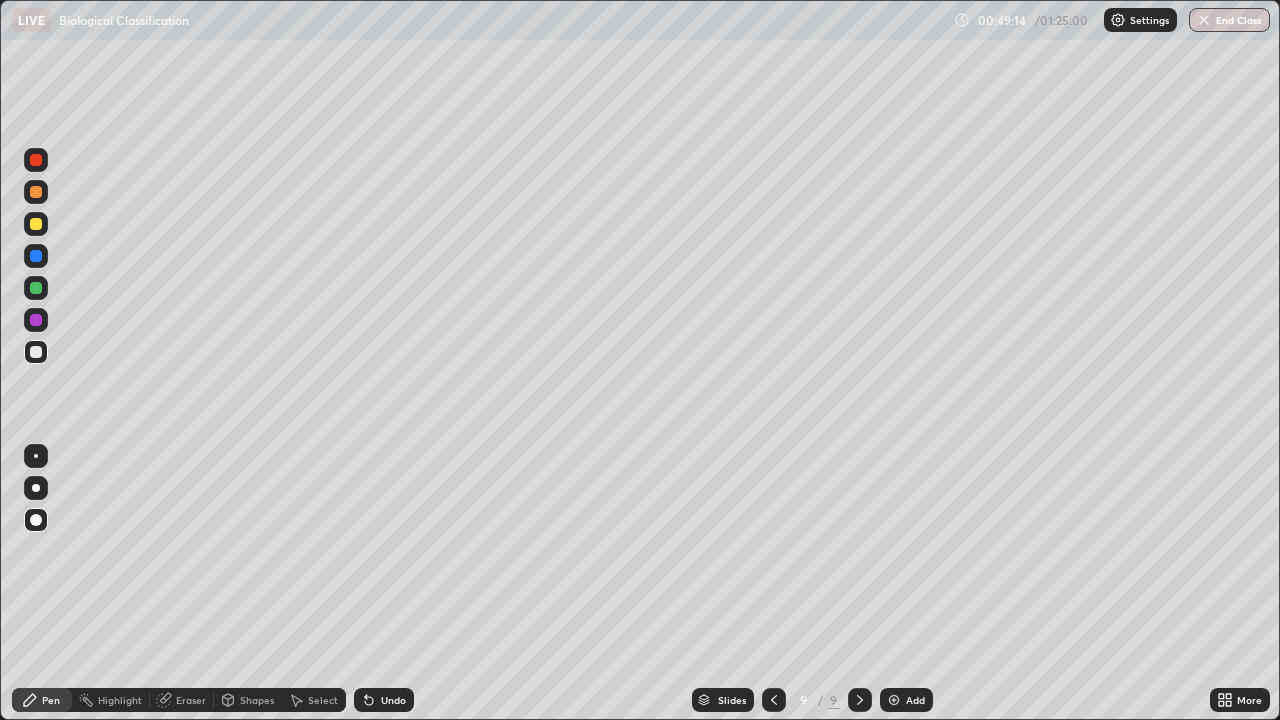
click at [45, 288] on div at bounding box center [36, 288] width 24 height 24
click at [32, 321] on div at bounding box center [36, 320] width 12 height 12
click at [47, 232] on div at bounding box center [36, 224] width 24 height 32
click at [38, 292] on div at bounding box center [36, 288] width 12 height 12
click at [37, 329] on div at bounding box center [36, 320] width 24 height 24
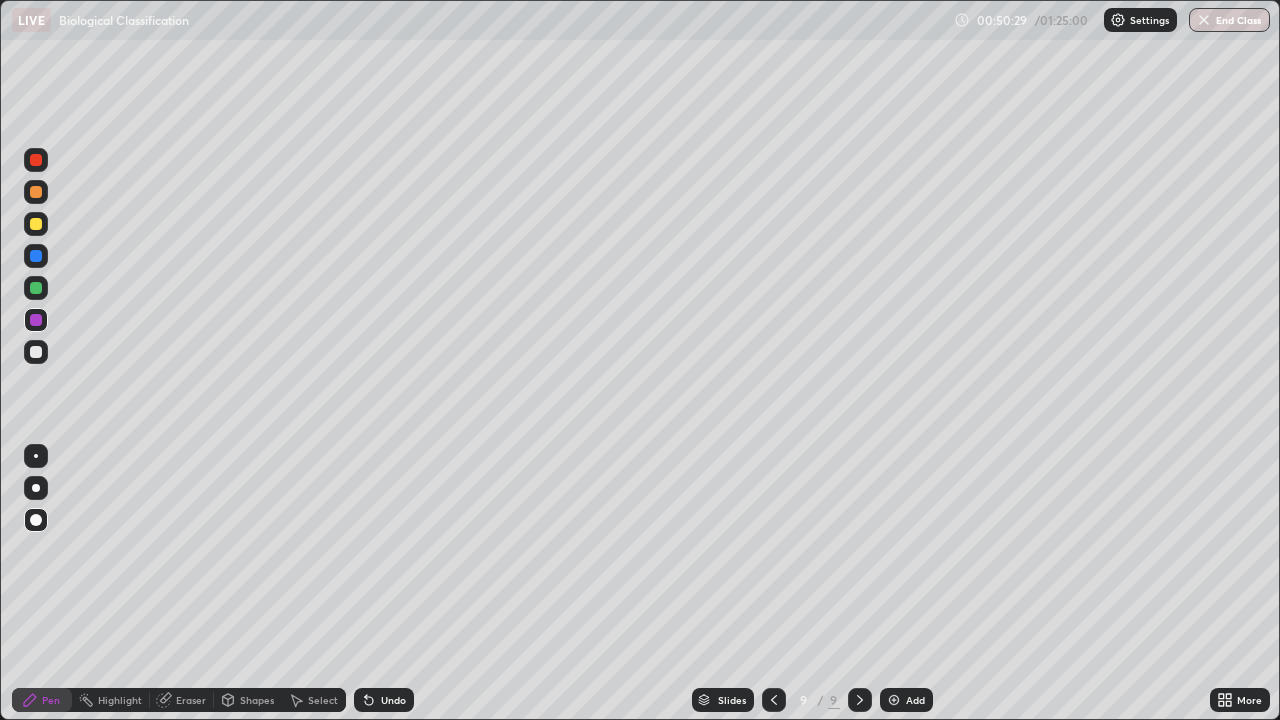
click at [31, 222] on div at bounding box center [36, 224] width 12 height 12
click at [35, 291] on div at bounding box center [36, 288] width 12 height 12
click at [45, 350] on div at bounding box center [36, 352] width 24 height 24
click at [36, 232] on div at bounding box center [36, 224] width 24 height 24
click at [43, 296] on div at bounding box center [36, 288] width 24 height 24
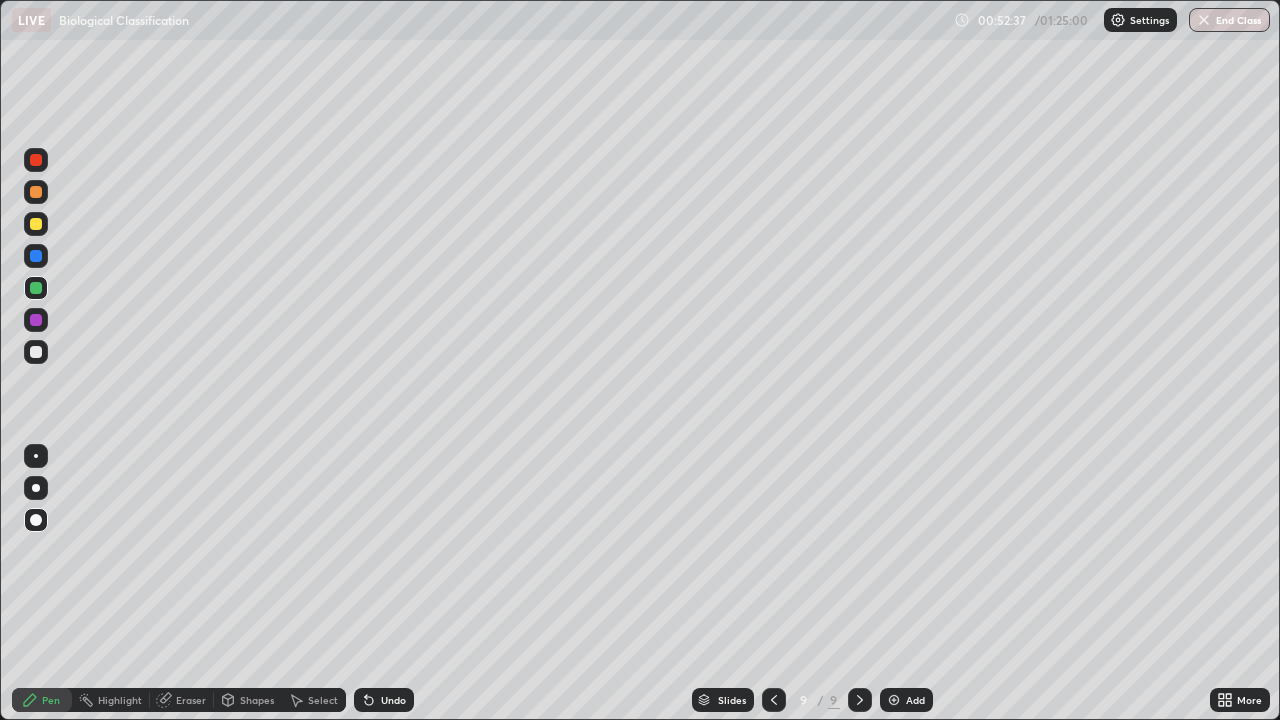
click at [39, 224] on div at bounding box center [36, 224] width 12 height 12
click at [36, 289] on div at bounding box center [36, 288] width 12 height 12
click at [36, 321] on div at bounding box center [36, 320] width 12 height 12
click at [39, 233] on div at bounding box center [36, 224] width 24 height 24
click at [32, 322] on div at bounding box center [36, 320] width 12 height 12
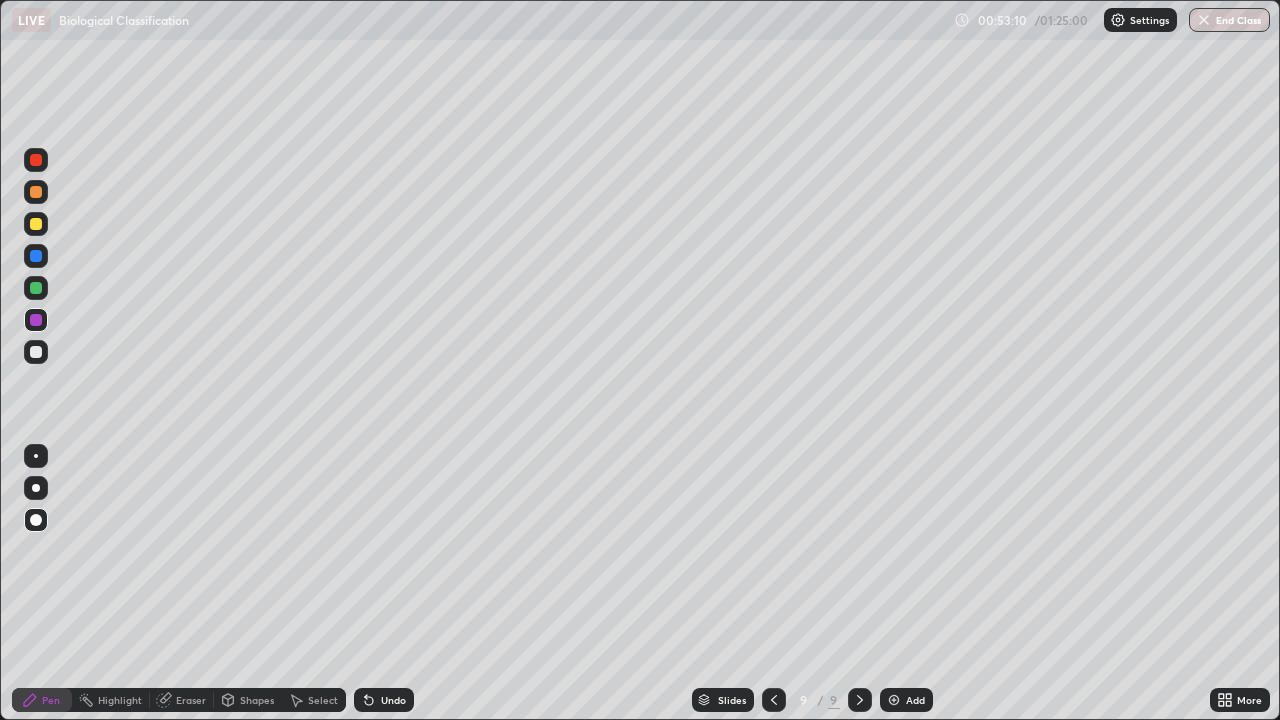
click at [38, 292] on div at bounding box center [36, 288] width 12 height 12
click at [35, 324] on div at bounding box center [36, 320] width 12 height 12
click at [913, 584] on div "Add" at bounding box center [915, 700] width 19 height 10
click at [38, 226] on div at bounding box center [36, 224] width 12 height 12
click at [246, 584] on div "Shapes" at bounding box center [257, 700] width 34 height 10
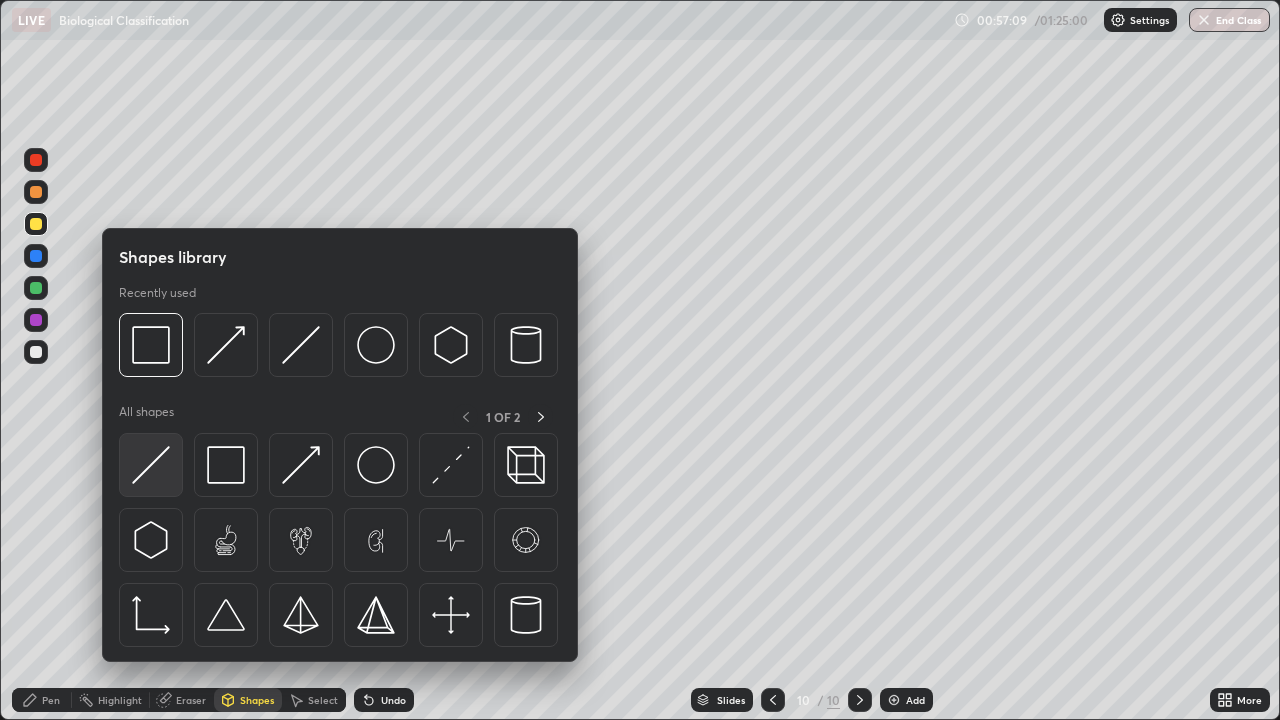
click at [167, 472] on img at bounding box center [151, 465] width 38 height 38
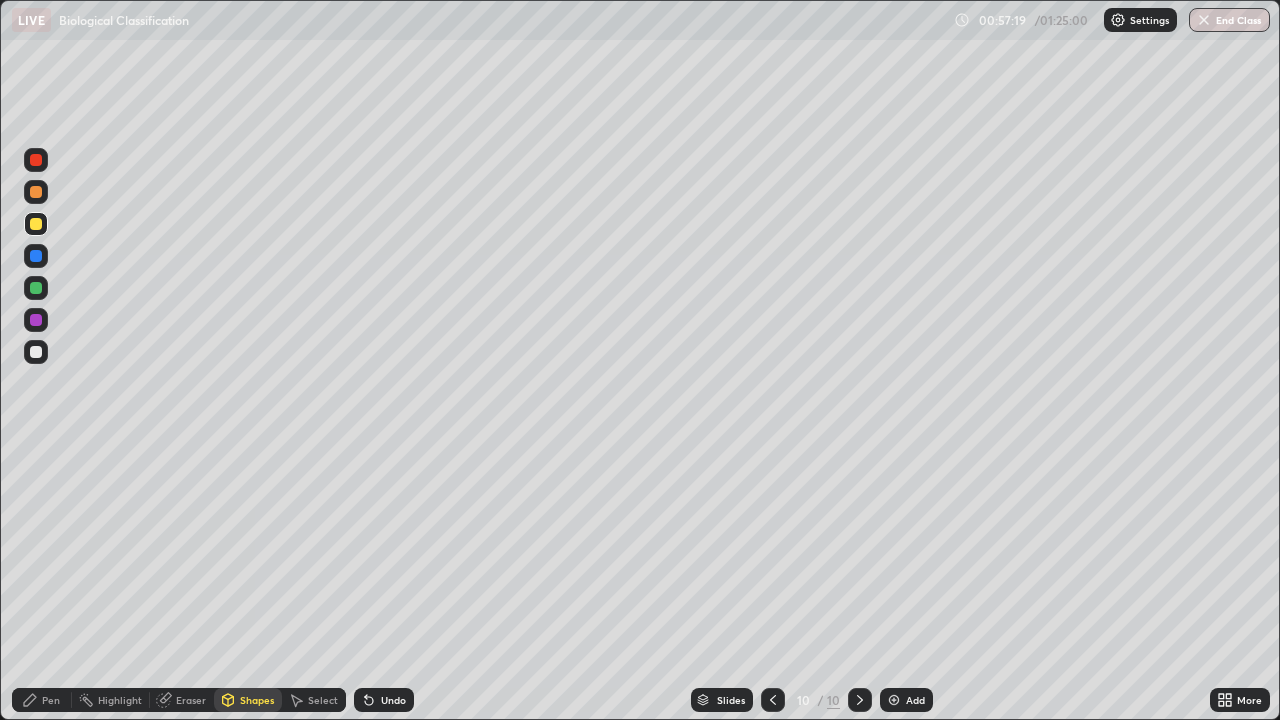
click at [381, 584] on div "Undo" at bounding box center [384, 700] width 60 height 24
click at [34, 197] on div at bounding box center [36, 192] width 12 height 12
click at [50, 584] on div "Pen" at bounding box center [51, 700] width 18 height 10
click at [381, 584] on div "Undo" at bounding box center [393, 700] width 25 height 10
click at [376, 584] on div "Undo" at bounding box center [384, 700] width 60 height 24
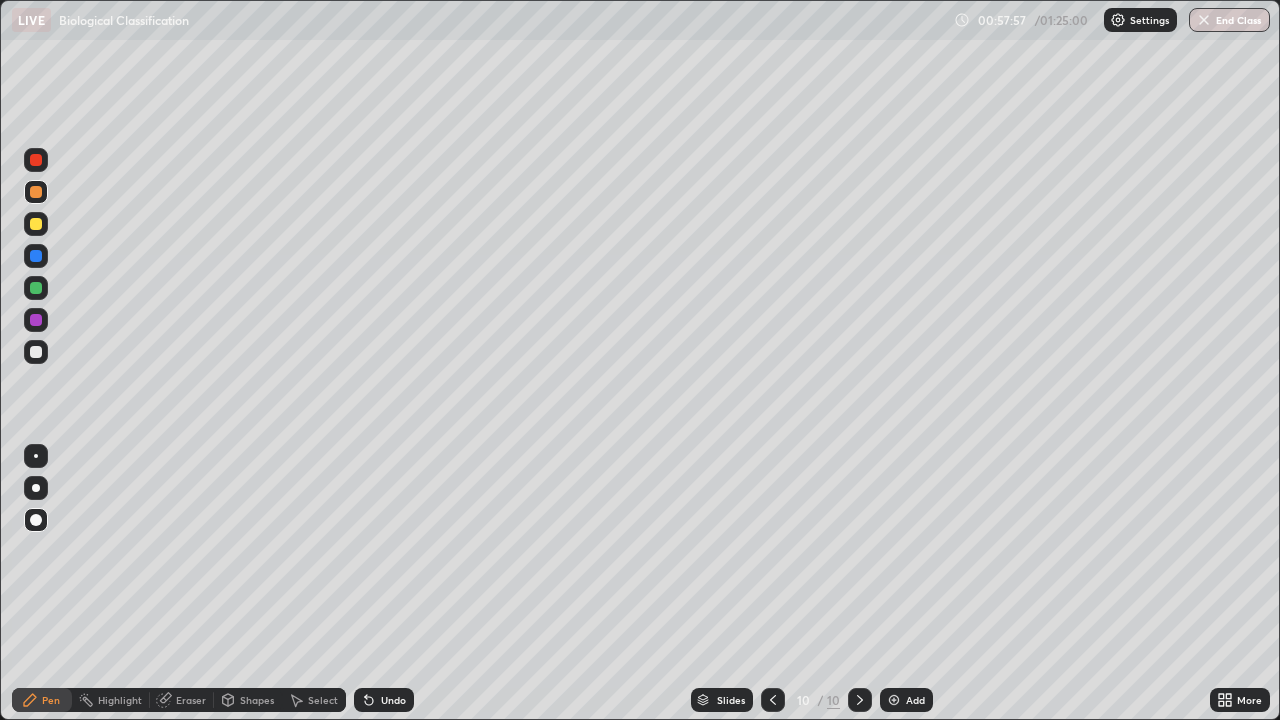
click at [381, 584] on div "Undo" at bounding box center [393, 700] width 25 height 10
click at [44, 352] on div at bounding box center [36, 352] width 24 height 24
click at [385, 584] on div "Undo" at bounding box center [384, 700] width 60 height 24
click at [366, 584] on icon at bounding box center [369, 701] width 8 height 8
click at [40, 227] on div at bounding box center [36, 224] width 12 height 12
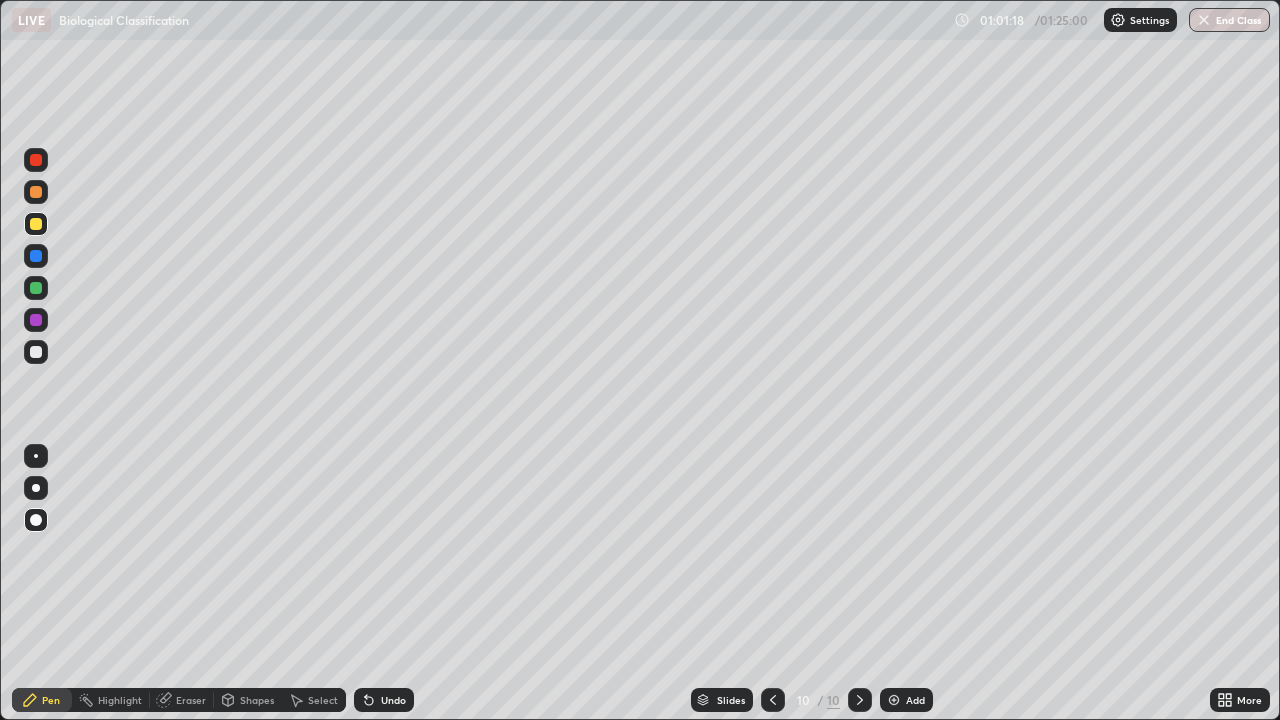
click at [43, 258] on div at bounding box center [36, 256] width 24 height 24
click at [38, 324] on div at bounding box center [36, 320] width 12 height 12
click at [39, 355] on div at bounding box center [36, 352] width 12 height 12
click at [37, 228] on div at bounding box center [36, 224] width 12 height 12
click at [39, 325] on div at bounding box center [36, 320] width 12 height 12
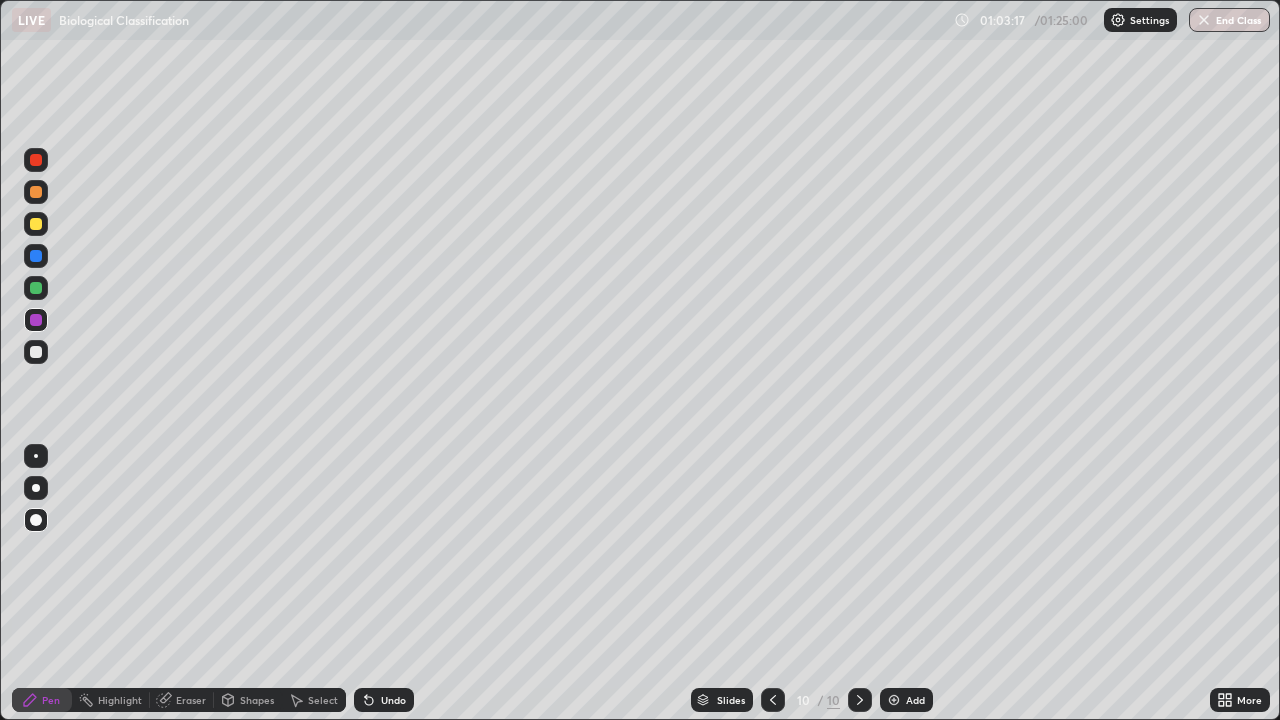
click at [36, 357] on div at bounding box center [36, 352] width 12 height 12
click at [38, 226] on div at bounding box center [36, 224] width 12 height 12
click at [34, 288] on div at bounding box center [36, 288] width 12 height 12
click at [36, 488] on div at bounding box center [36, 488] width 8 height 8
click at [39, 226] on div at bounding box center [36, 224] width 12 height 12
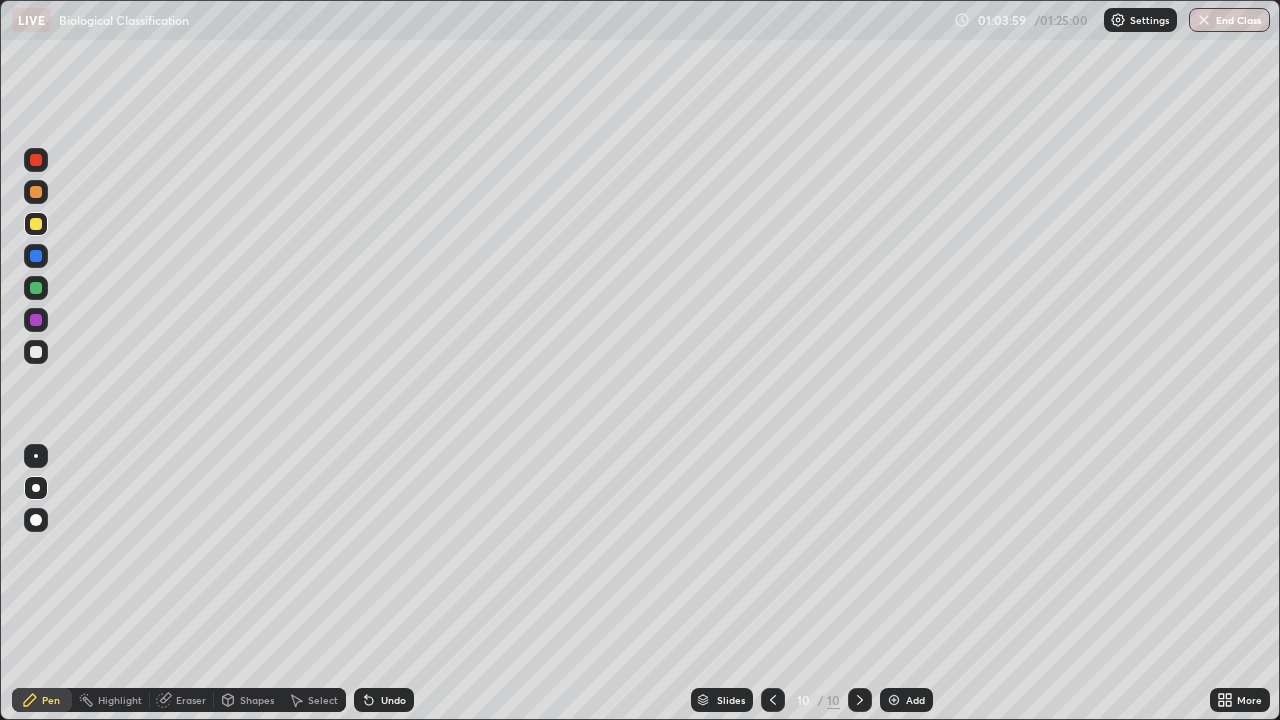
click at [36, 353] on div at bounding box center [36, 352] width 12 height 12
click at [37, 320] on div at bounding box center [36, 320] width 12 height 12
click at [34, 520] on div at bounding box center [36, 520] width 12 height 12
click at [45, 260] on div at bounding box center [36, 256] width 24 height 24
click at [33, 355] on div at bounding box center [36, 352] width 12 height 12
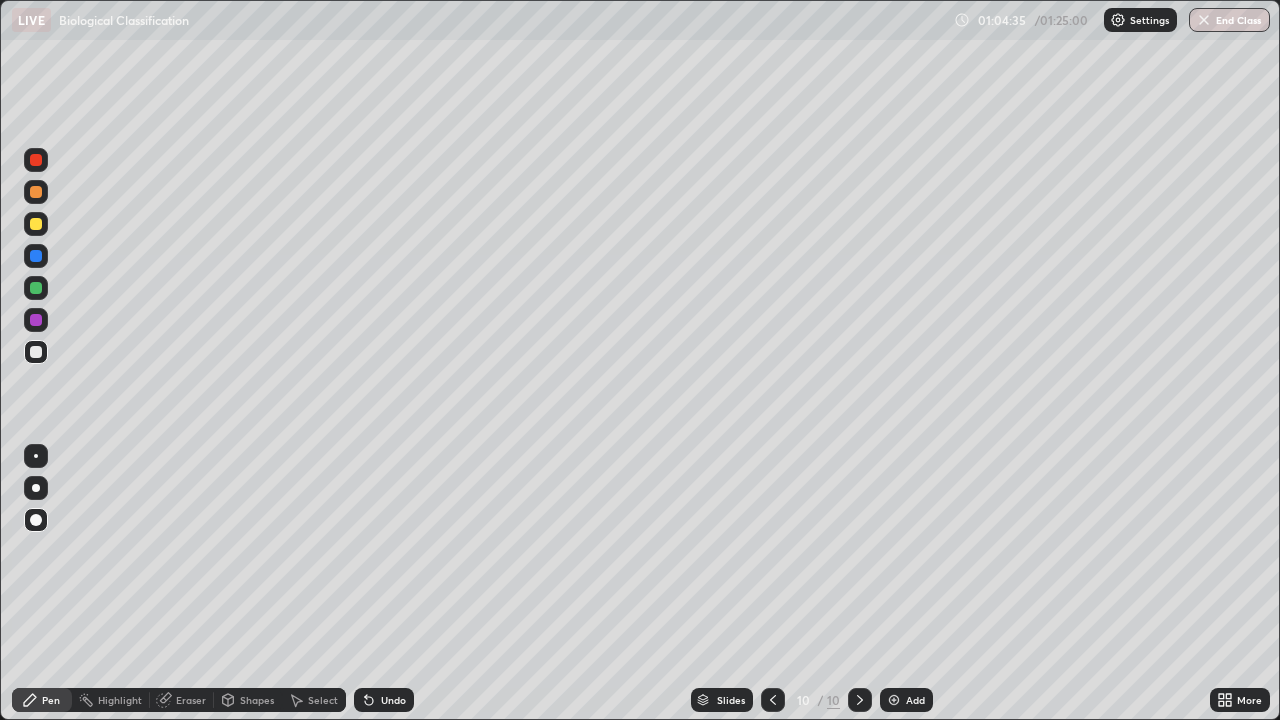
click at [36, 488] on div at bounding box center [36, 488] width 8 height 8
click at [388, 584] on div "Undo" at bounding box center [384, 700] width 60 height 24
click at [34, 226] on div at bounding box center [36, 224] width 12 height 12
click at [392, 584] on div "Undo" at bounding box center [393, 700] width 25 height 10
click at [36, 353] on div at bounding box center [36, 352] width 12 height 12
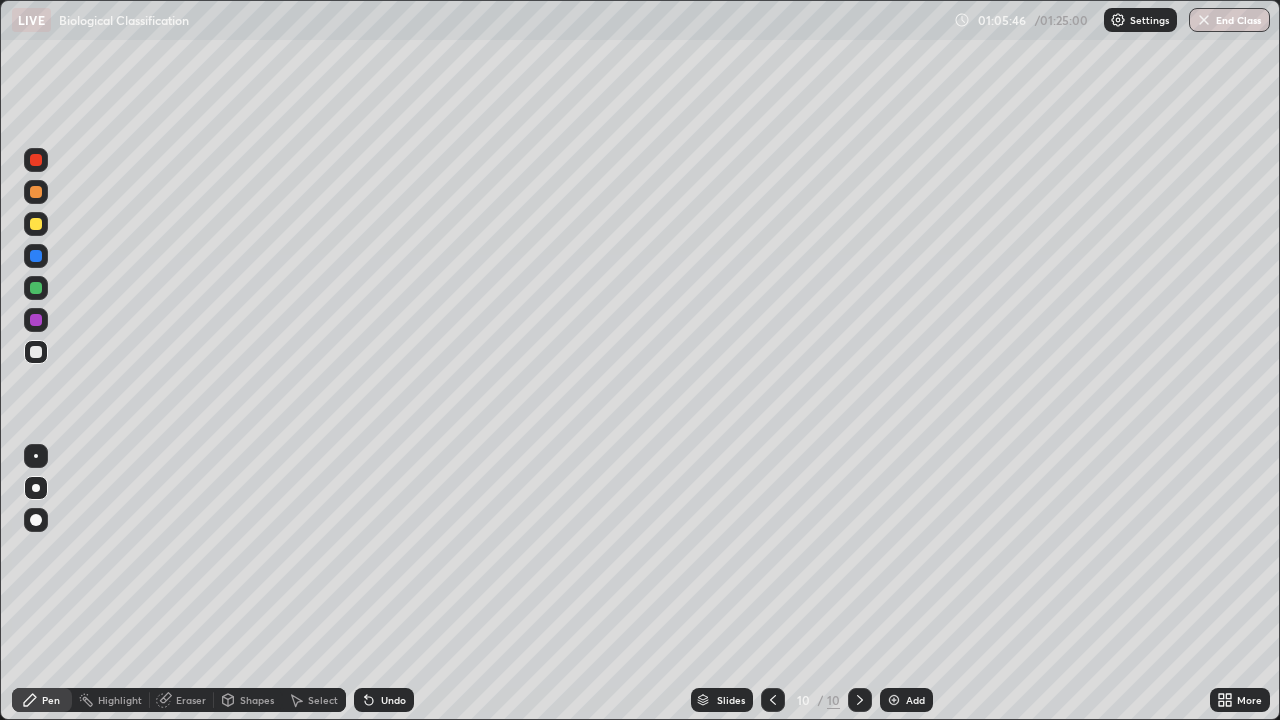
click at [30, 518] on div at bounding box center [36, 520] width 12 height 12
click at [36, 488] on div at bounding box center [36, 488] width 8 height 8
click at [38, 228] on div at bounding box center [36, 224] width 12 height 12
click at [898, 584] on img at bounding box center [894, 700] width 16 height 16
click at [37, 196] on div at bounding box center [36, 192] width 12 height 12
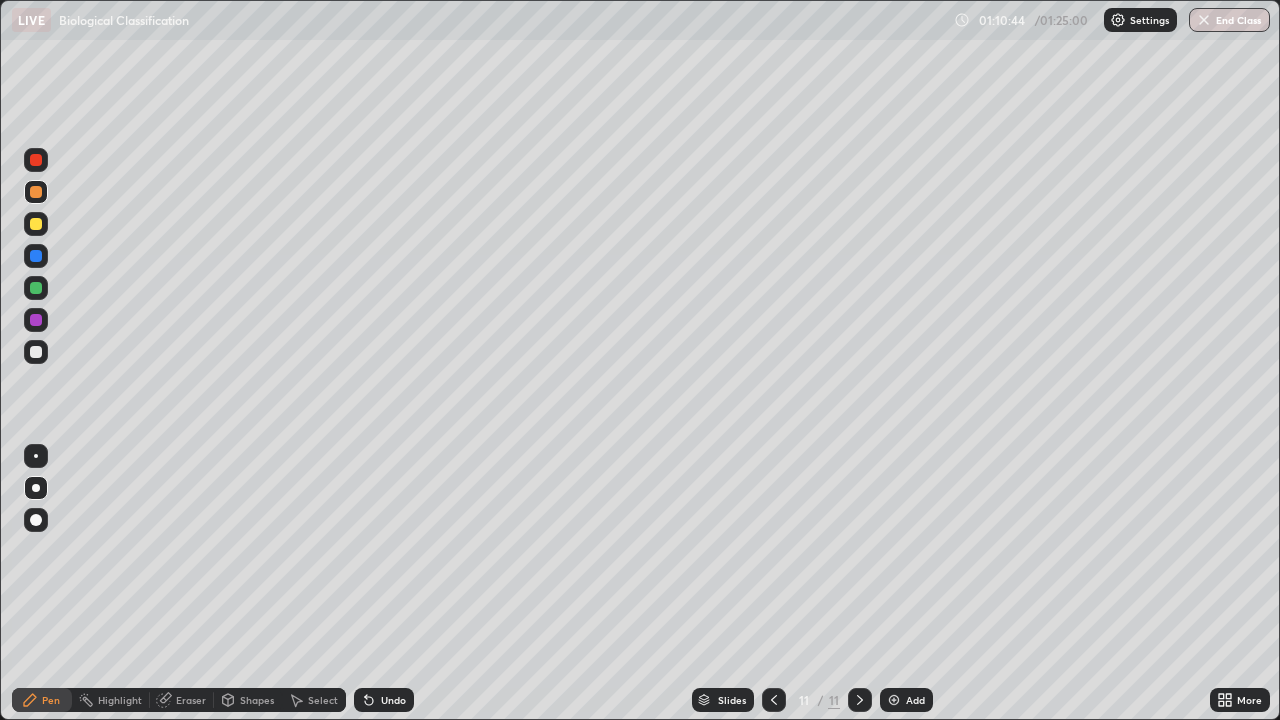
click at [37, 352] on div at bounding box center [36, 352] width 12 height 12
click at [37, 520] on div at bounding box center [36, 520] width 12 height 12
click at [33, 349] on div at bounding box center [36, 352] width 12 height 12
click at [54, 584] on div "Pen" at bounding box center [51, 700] width 18 height 10
click at [773, 584] on icon at bounding box center [774, 700] width 16 height 16
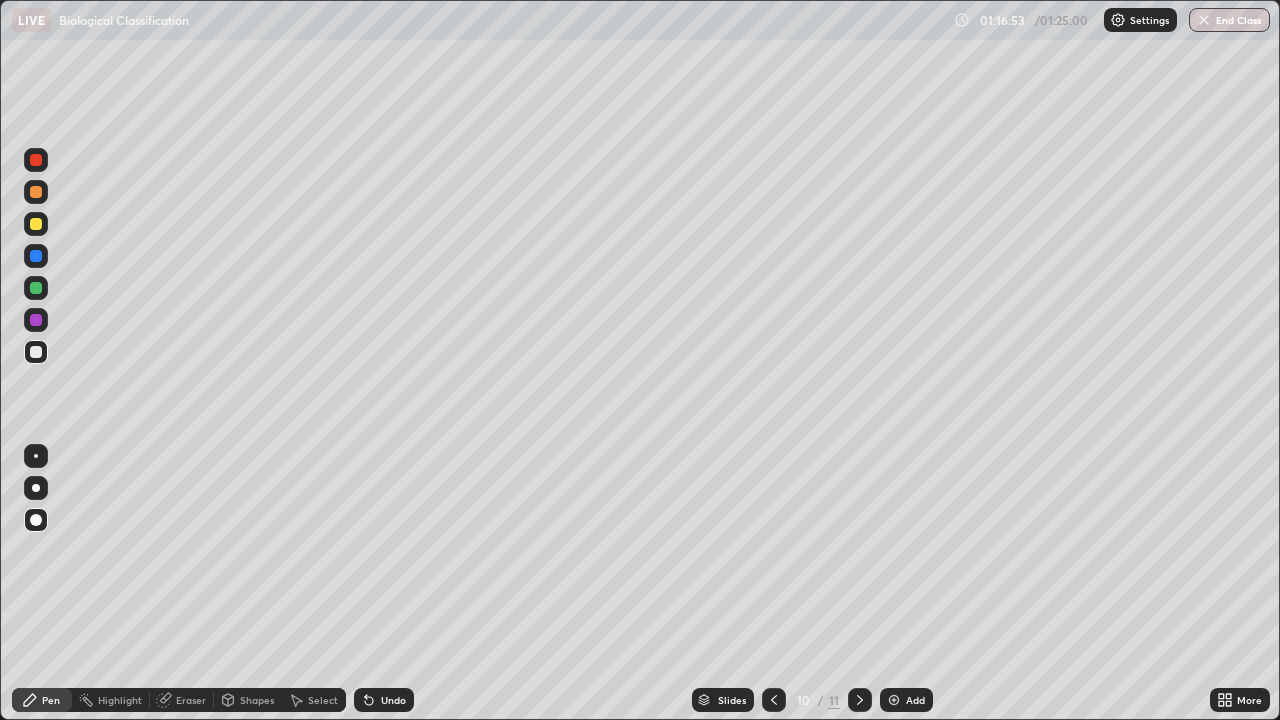
click at [858, 584] on icon at bounding box center [860, 700] width 16 height 16
click at [1223, 27] on button "End Class" at bounding box center [1230, 20] width 79 height 24
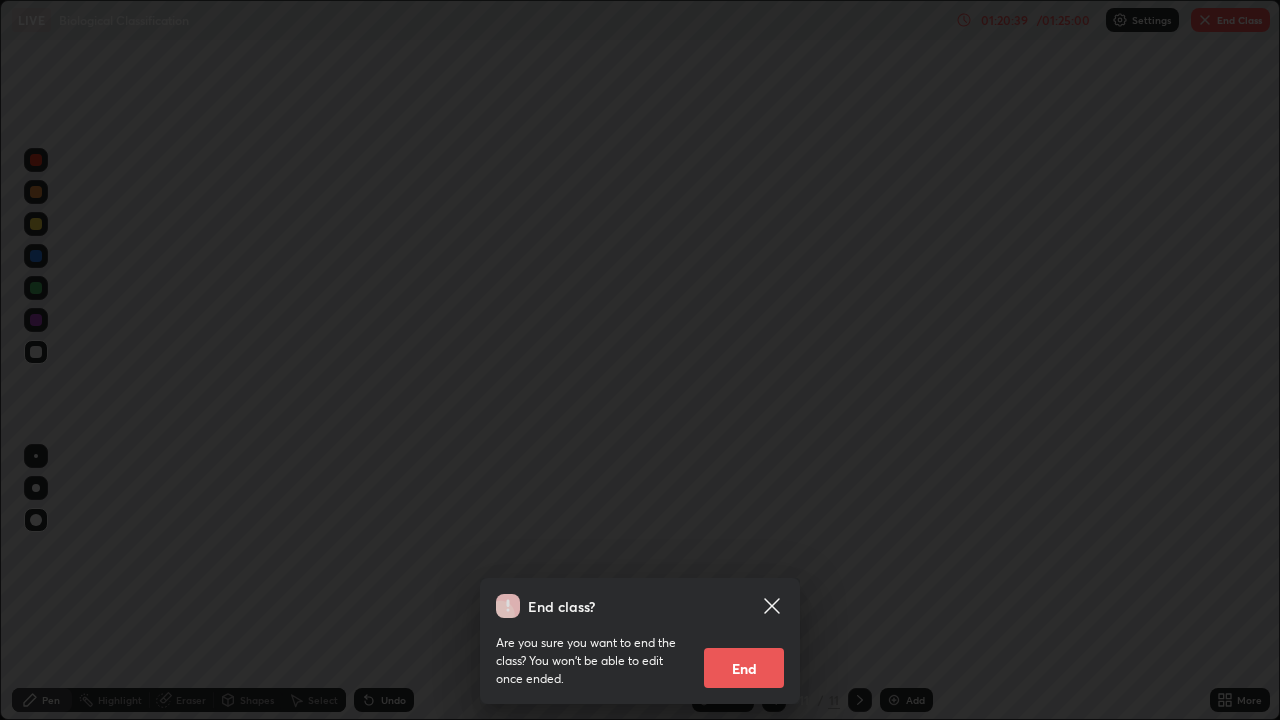
click at [752, 584] on button "End" at bounding box center [744, 668] width 80 height 40
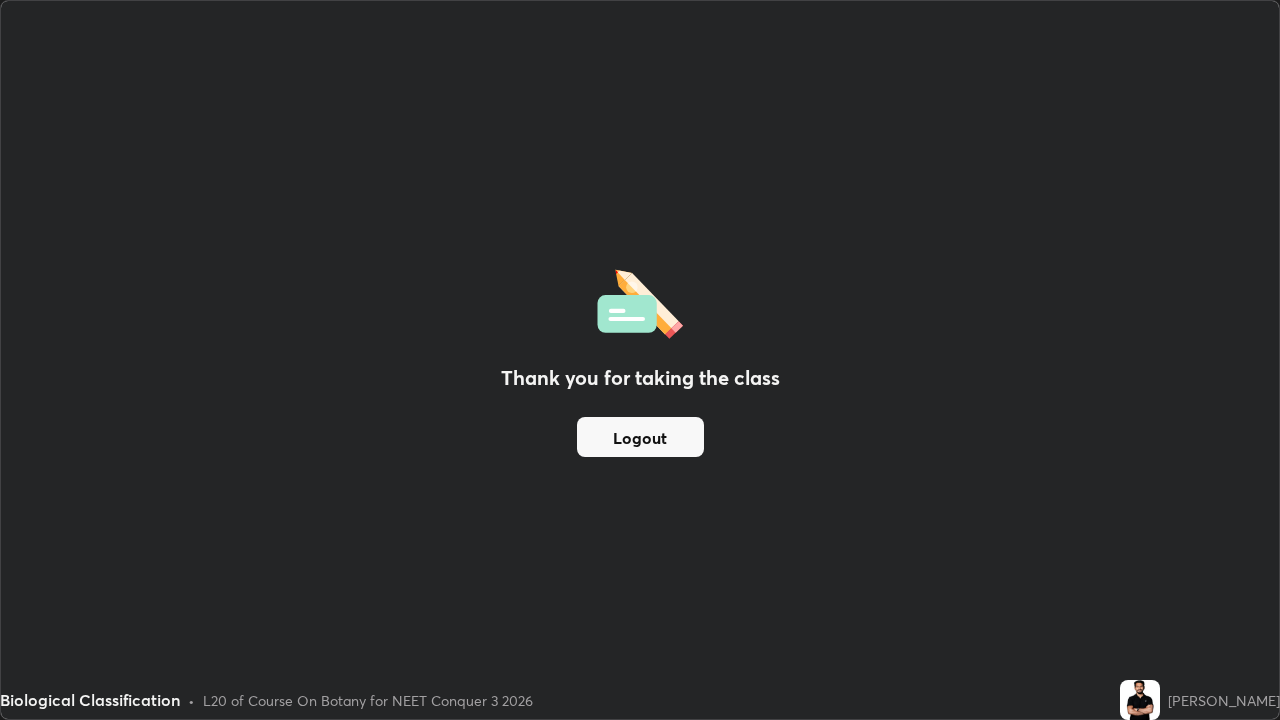
click at [646, 436] on button "Logout" at bounding box center [640, 437] width 127 height 40
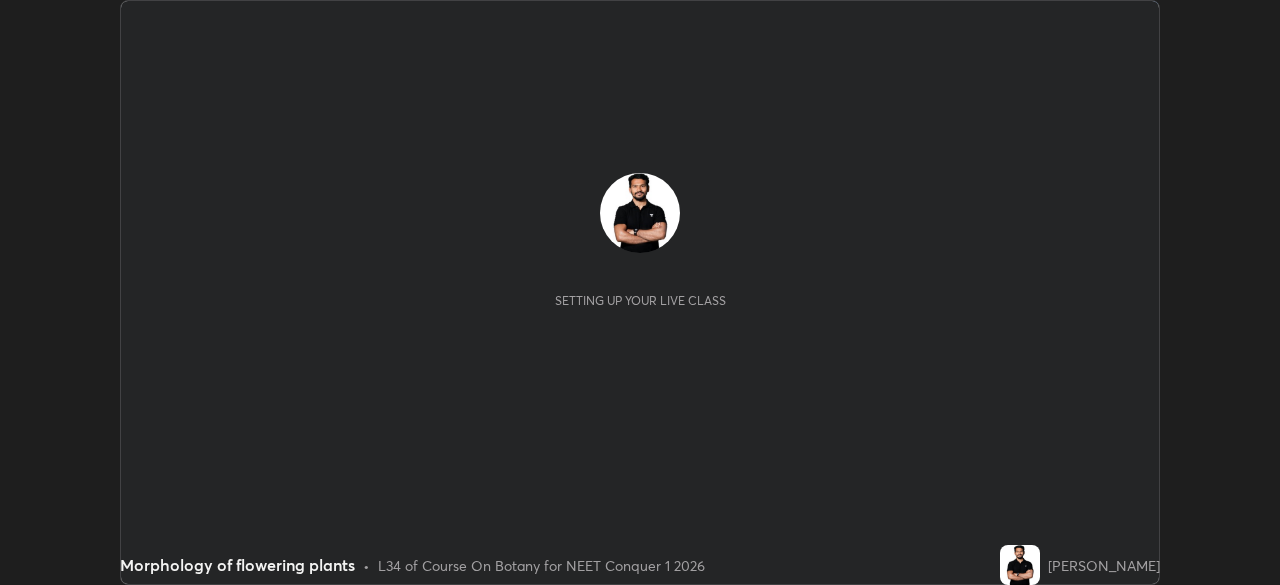
scroll to position [585, 1280]
